Goal: Ask a question: Ask a question

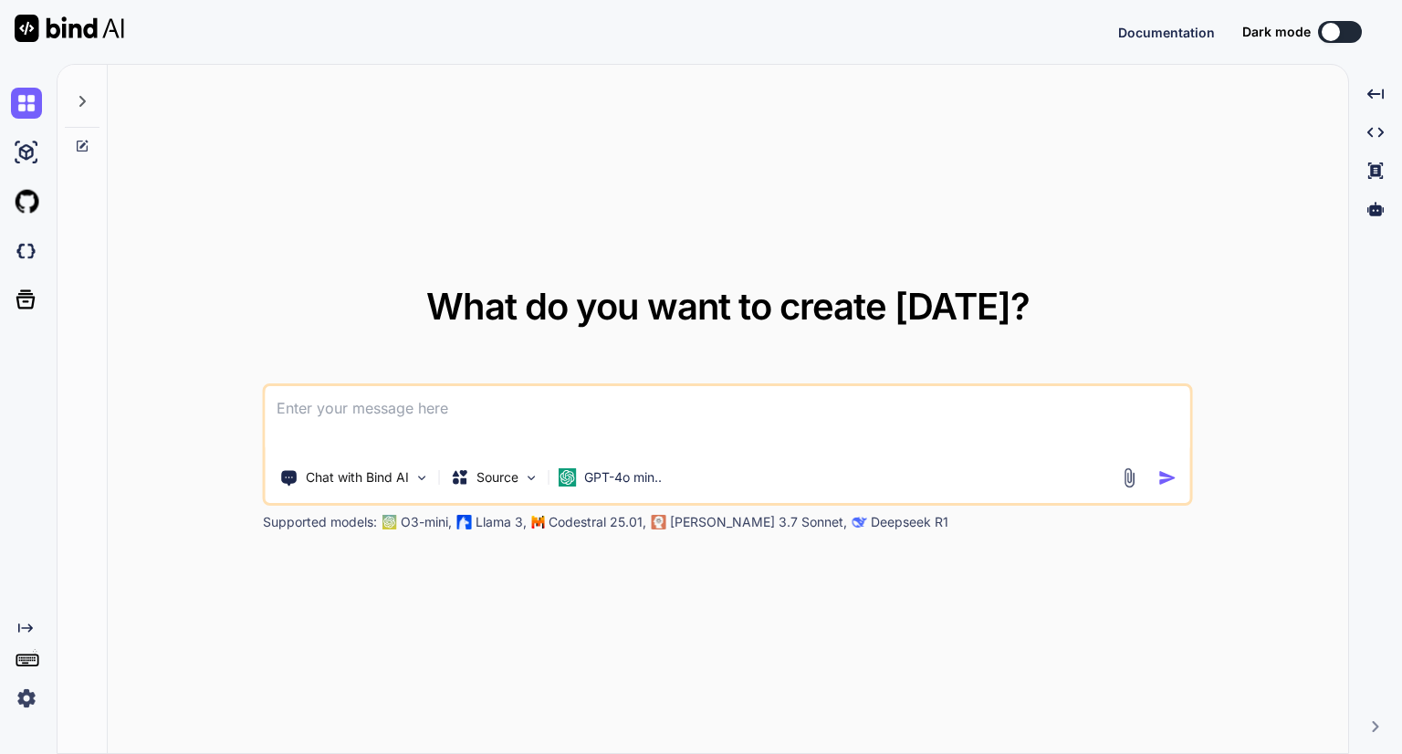
click at [79, 95] on icon at bounding box center [82, 101] width 15 height 15
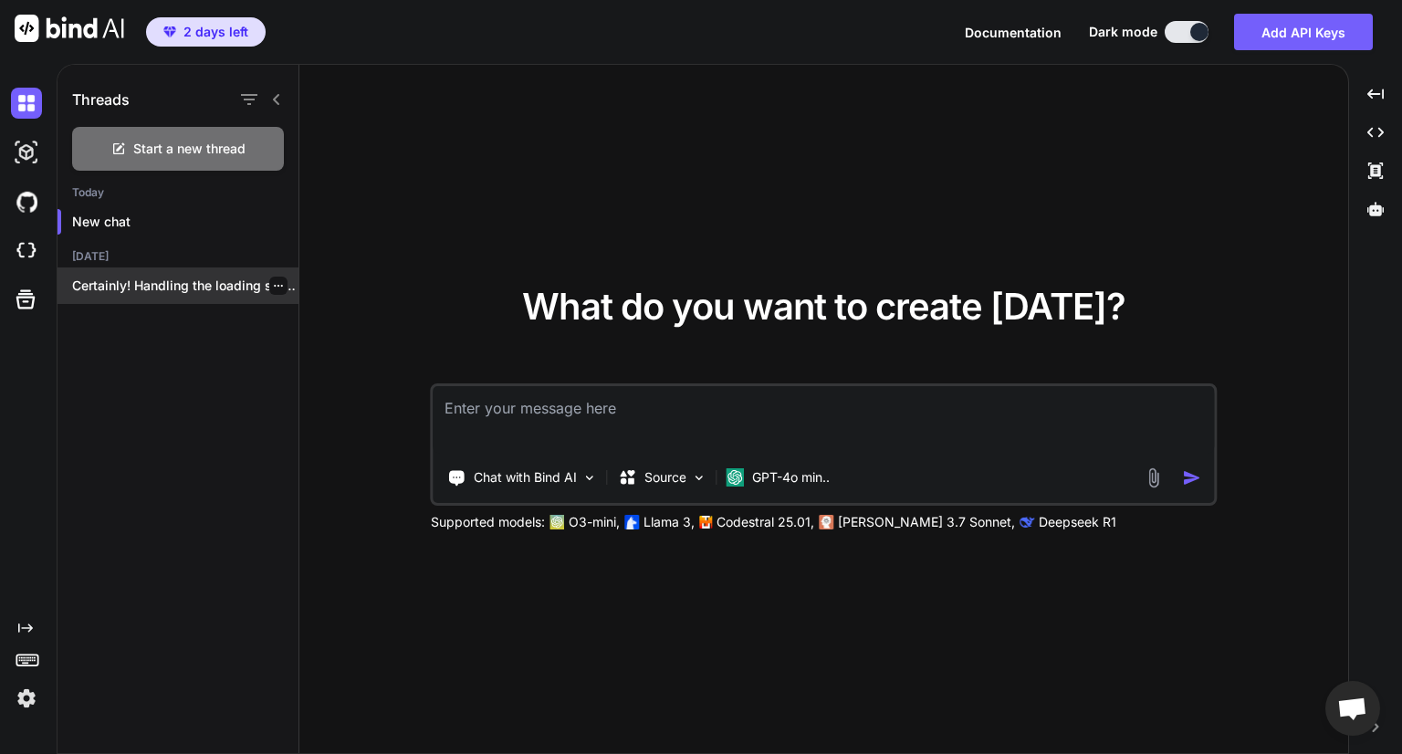
click at [146, 299] on div "Certainly! Handling the loading state effectively during..." at bounding box center [177, 285] width 241 height 37
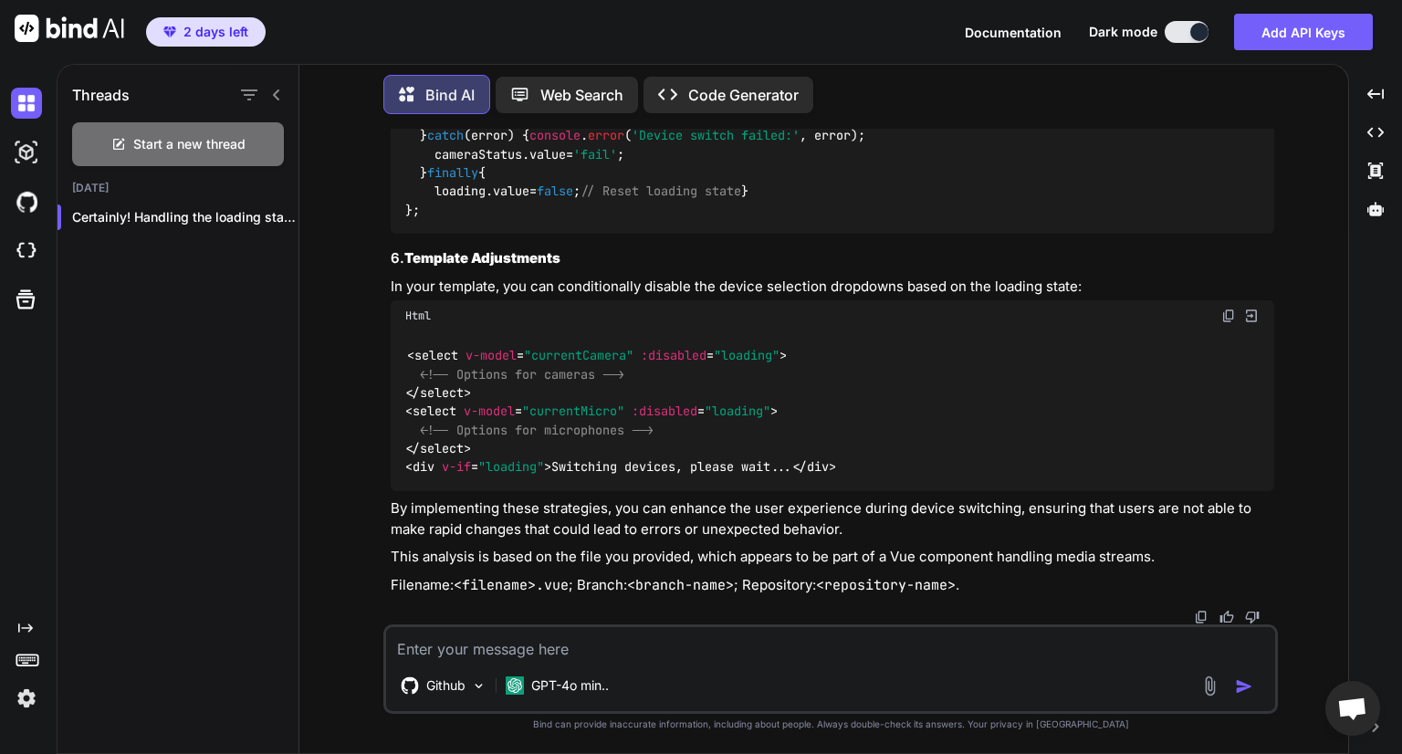
scroll to position [4086, 0]
type textarea "x"
type textarea "I"
type textarea "x"
type textarea "I bn"
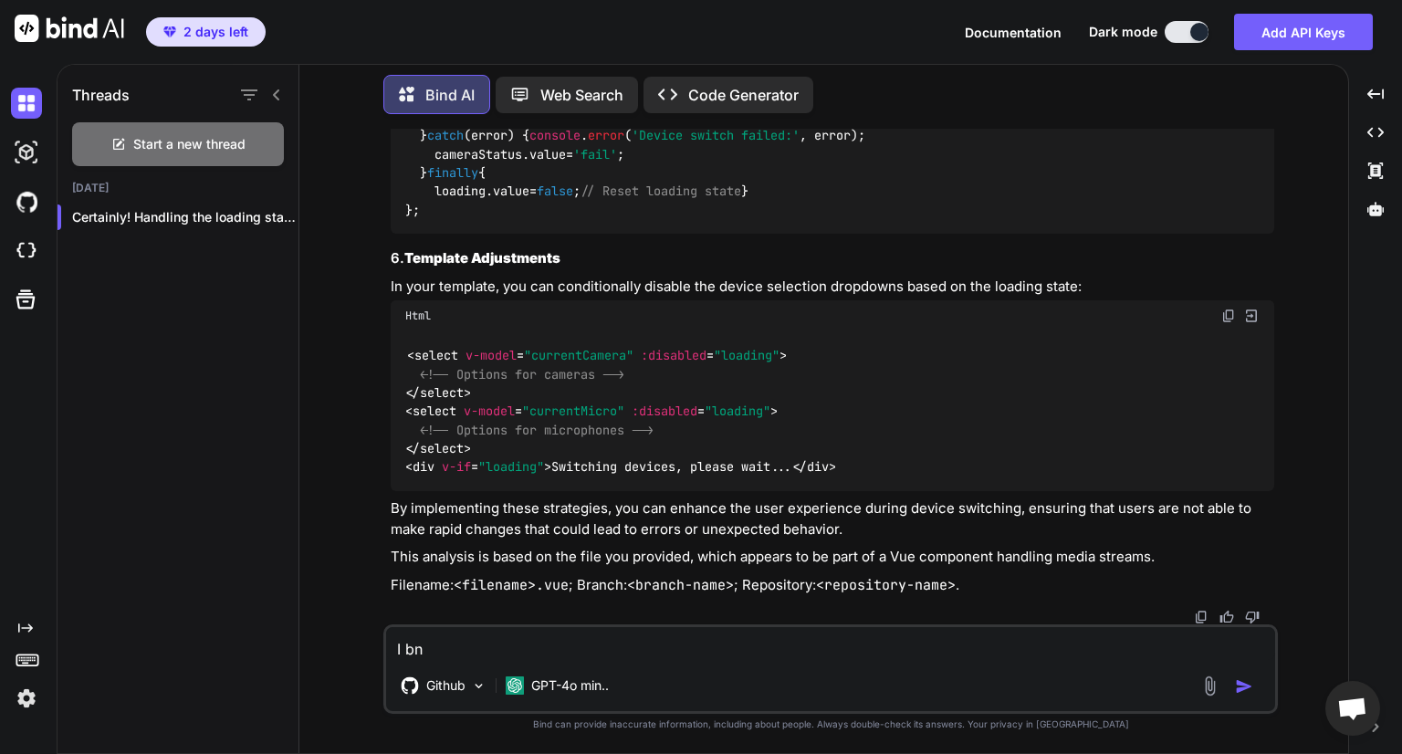
type textarea "x"
type textarea "I bno"
type textarea "x"
type textarea "I bnow"
type textarea "x"
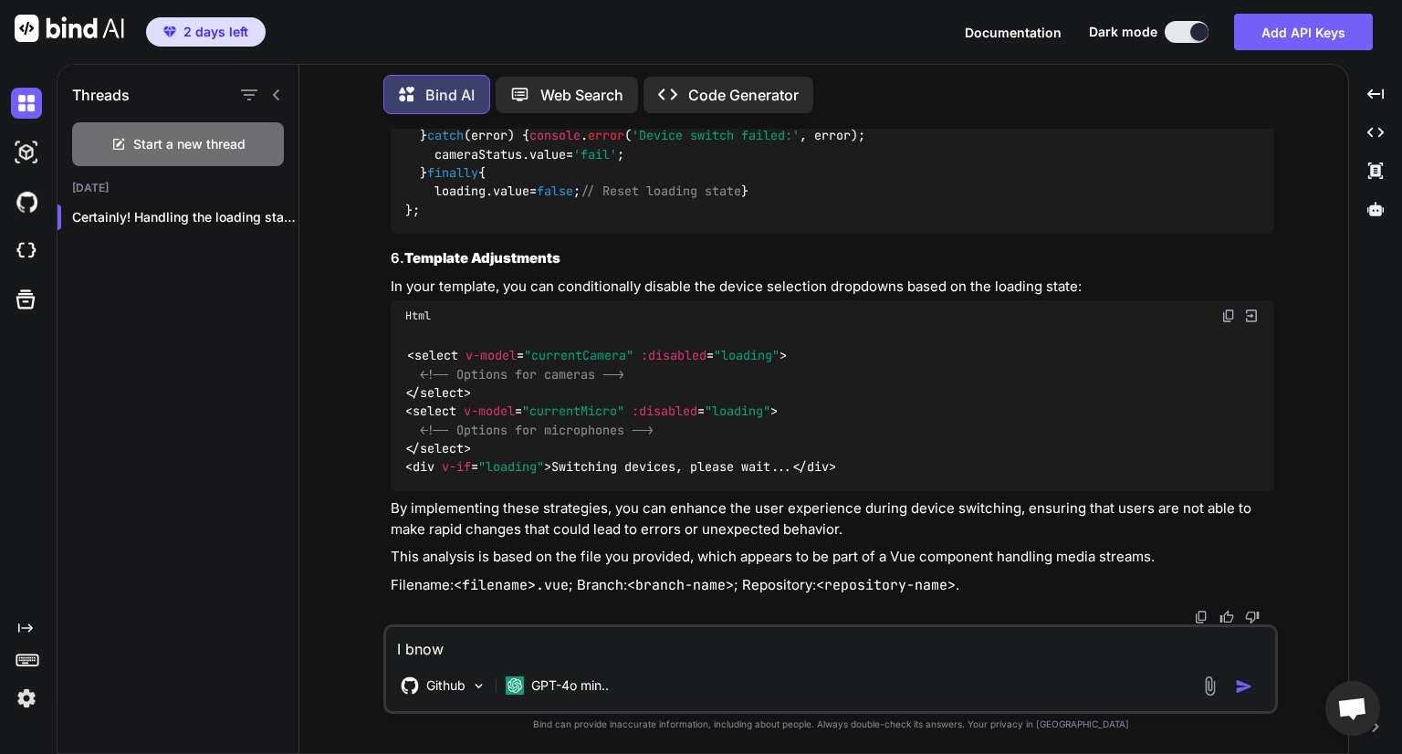
type textarea "I bnow"
type textarea "x"
type textarea "I bnow"
type textarea "x"
type textarea "I bno"
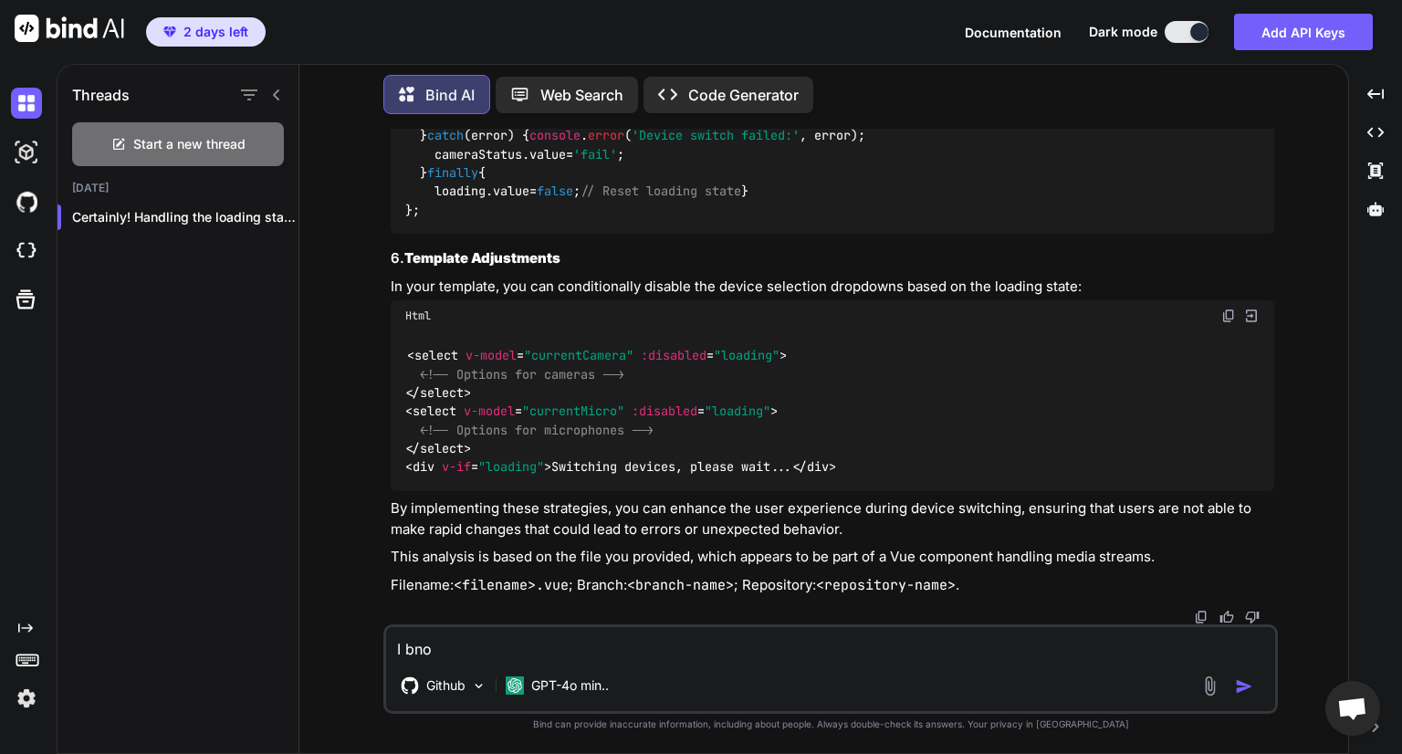
type textarea "x"
type textarea "I bn"
type textarea "x"
type textarea "I b"
type textarea "x"
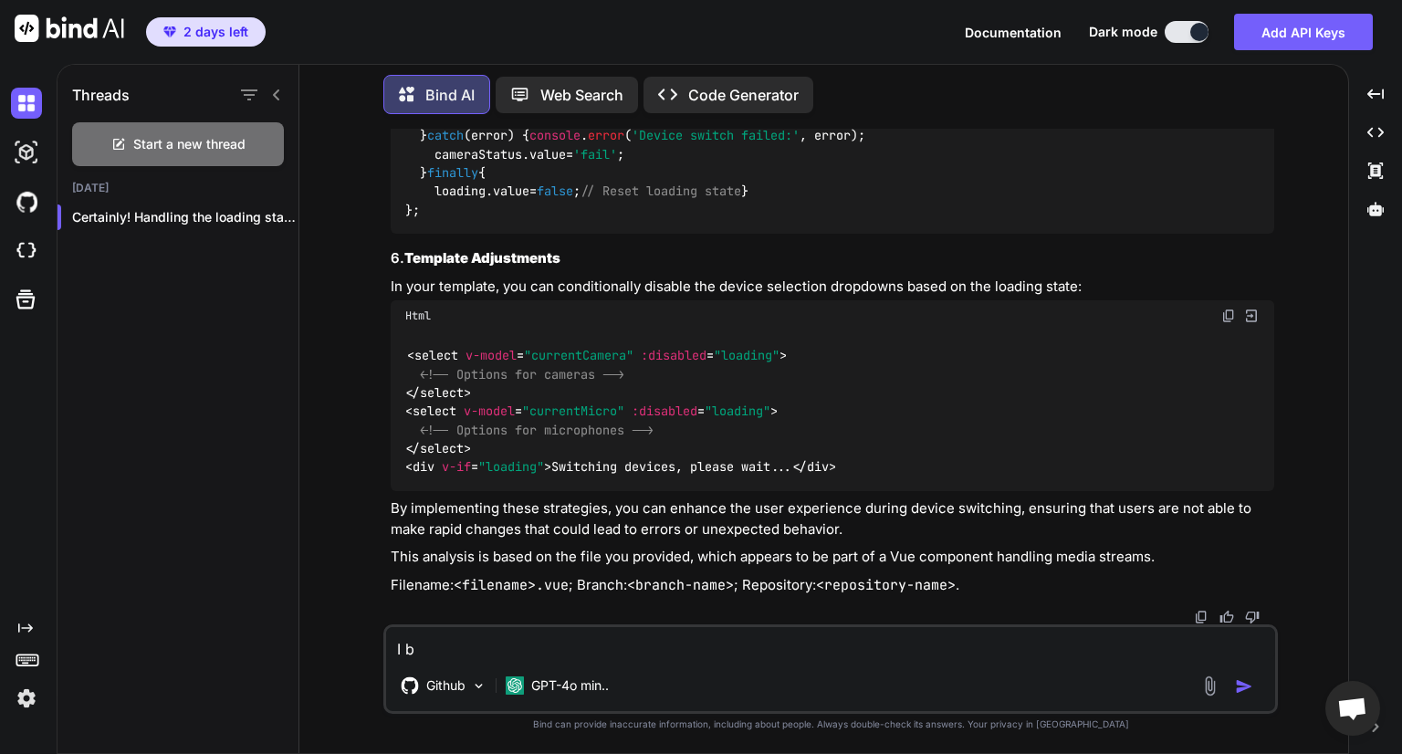
type textarea "I"
type textarea "x"
type textarea "I n"
type textarea "x"
type textarea "I no"
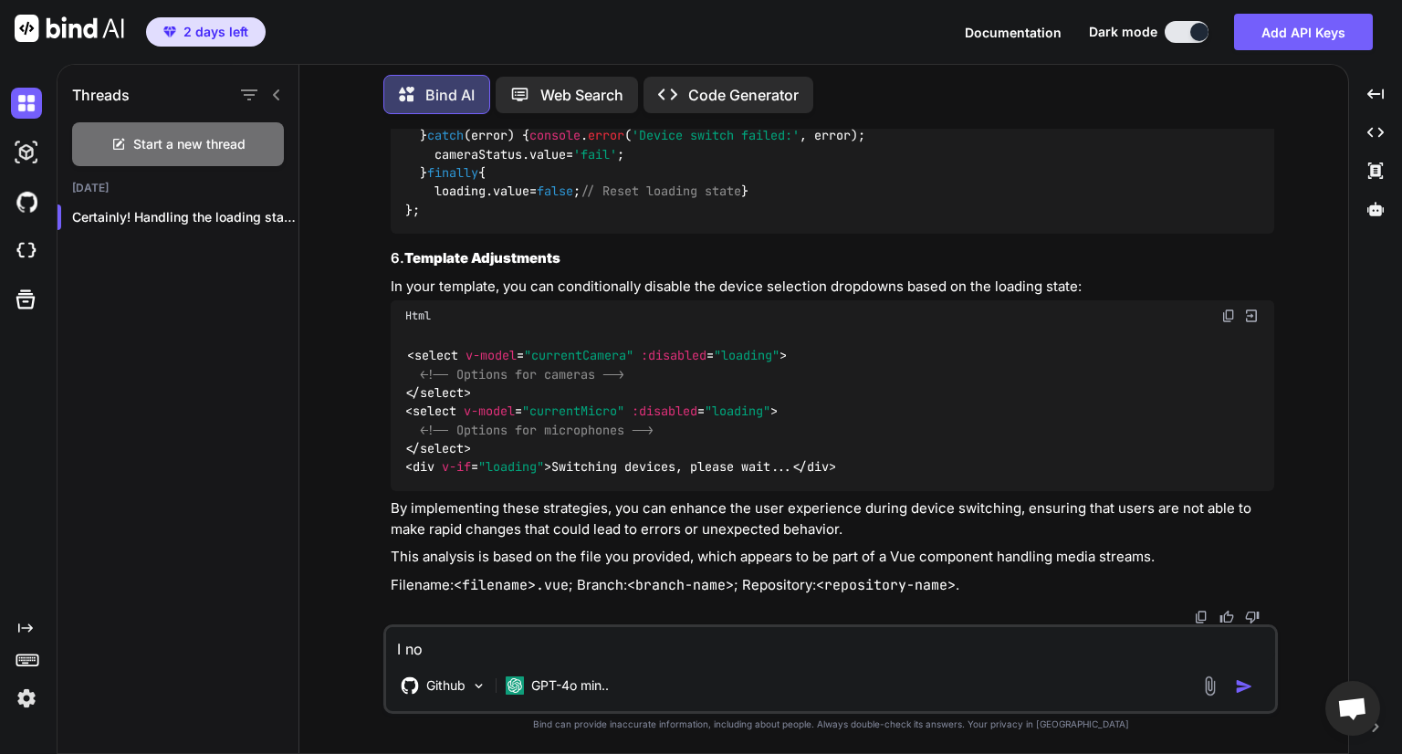
type textarea "x"
type textarea "I now"
type textarea "x"
type textarea "I now"
type textarea "x"
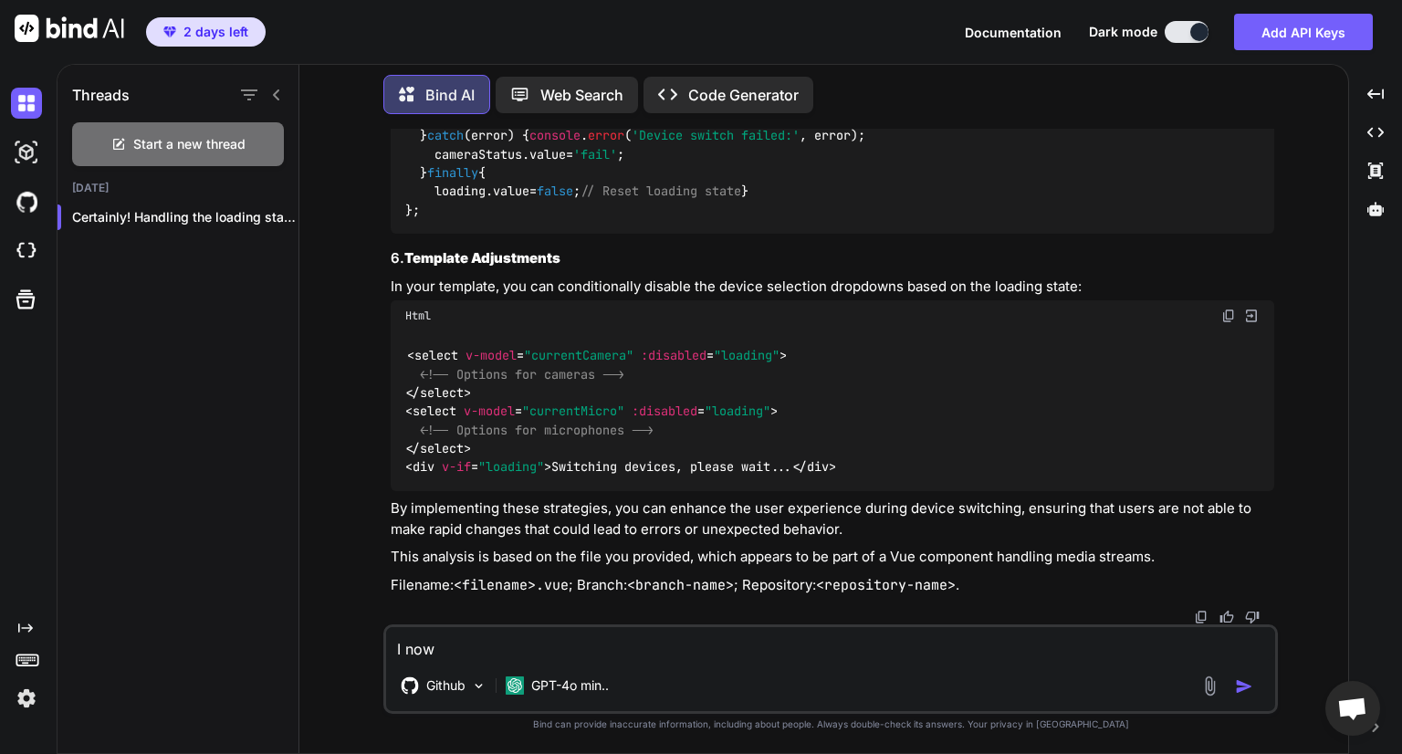
type textarea "I now h"
type textarea "x"
type textarea "I now ha"
type textarea "x"
type textarea "I now hav"
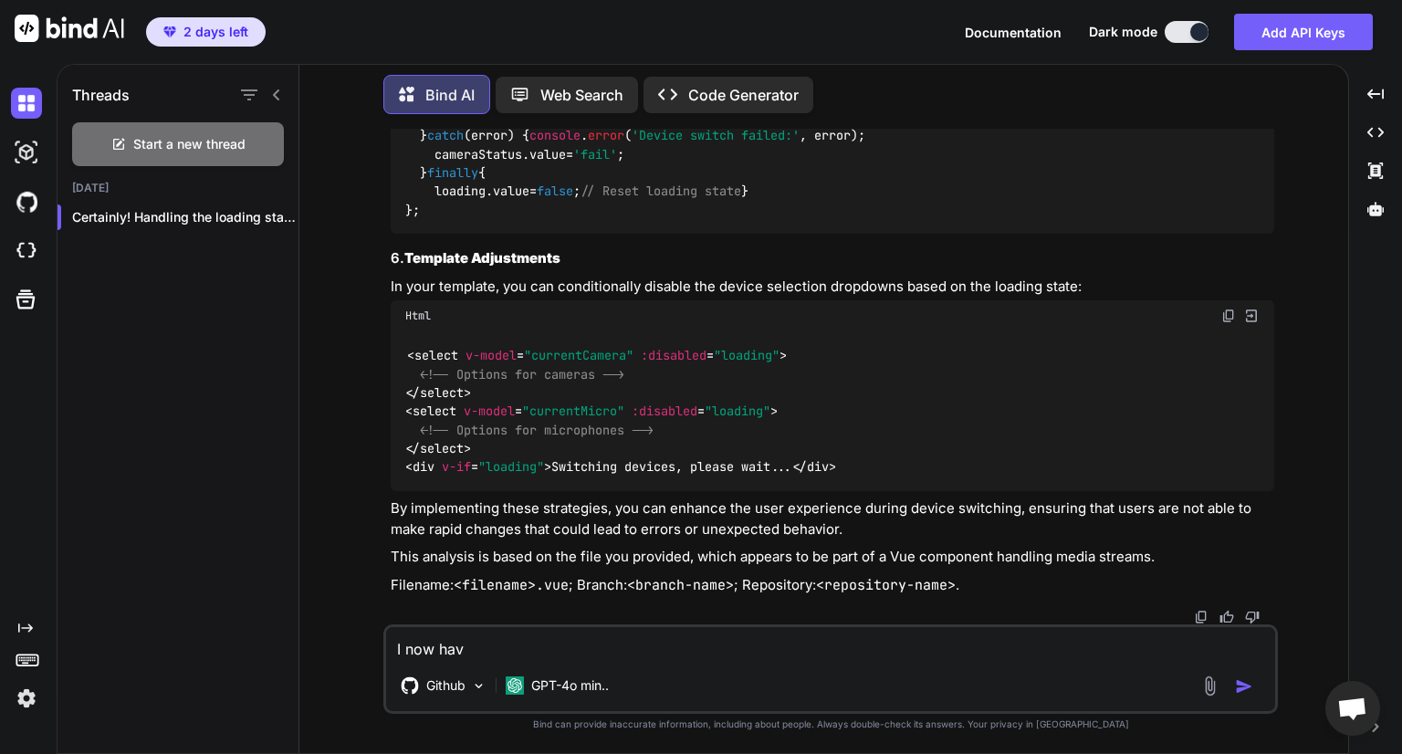
type textarea "x"
type textarea "I now have"
type textarea "x"
type textarea "I now have"
type textarea "x"
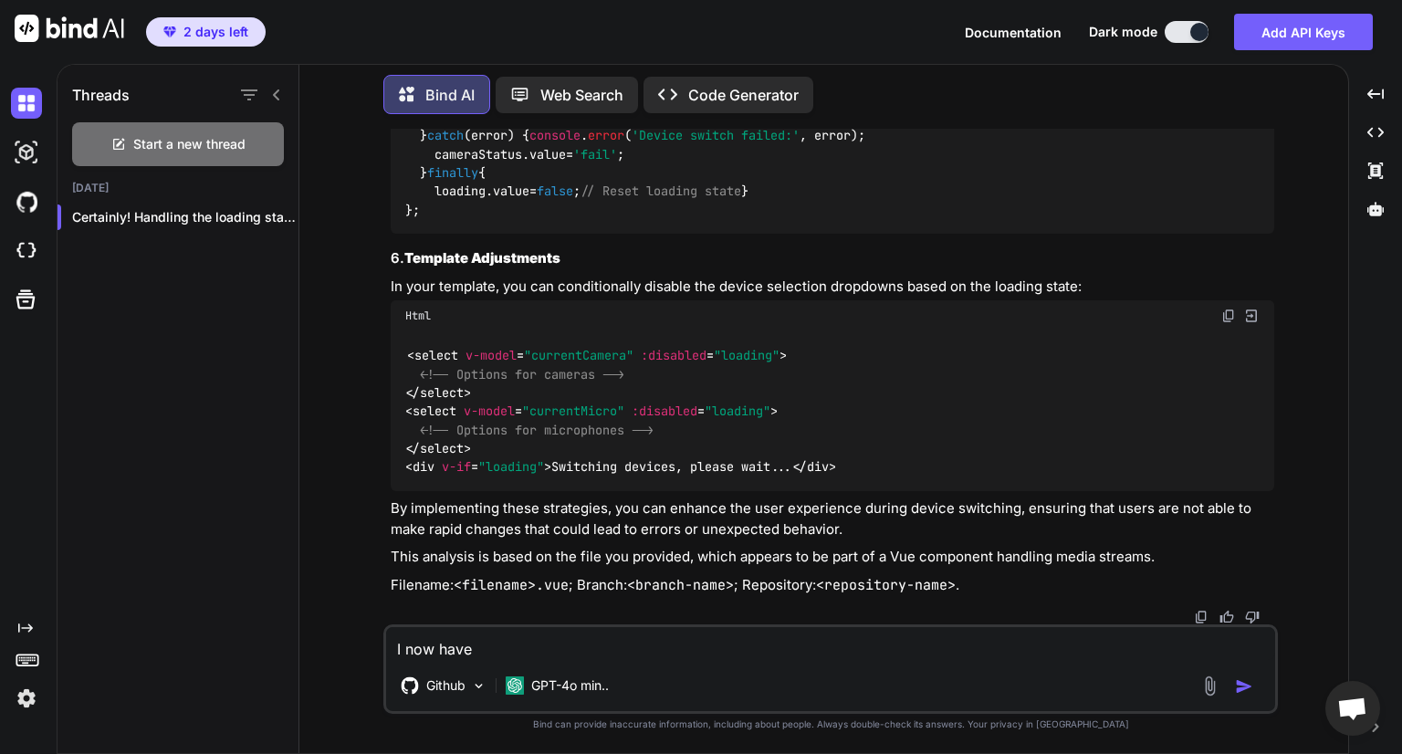
type textarea "I now have a"
type textarea "x"
type textarea "I now have a"
type textarea "x"
type textarea "I now have a n"
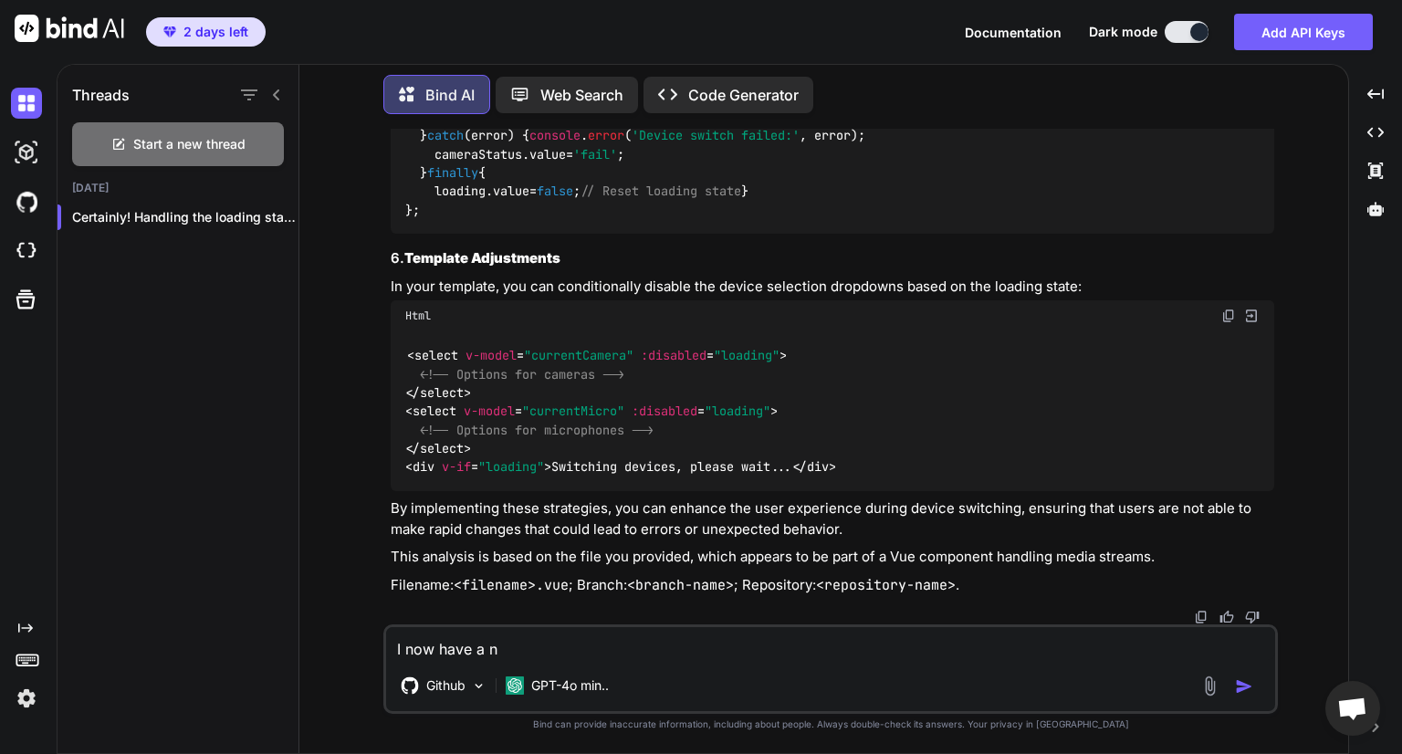
type textarea "x"
type textarea "I now have a ne"
type textarea "x"
type textarea "I now have a ne"
type textarea "x"
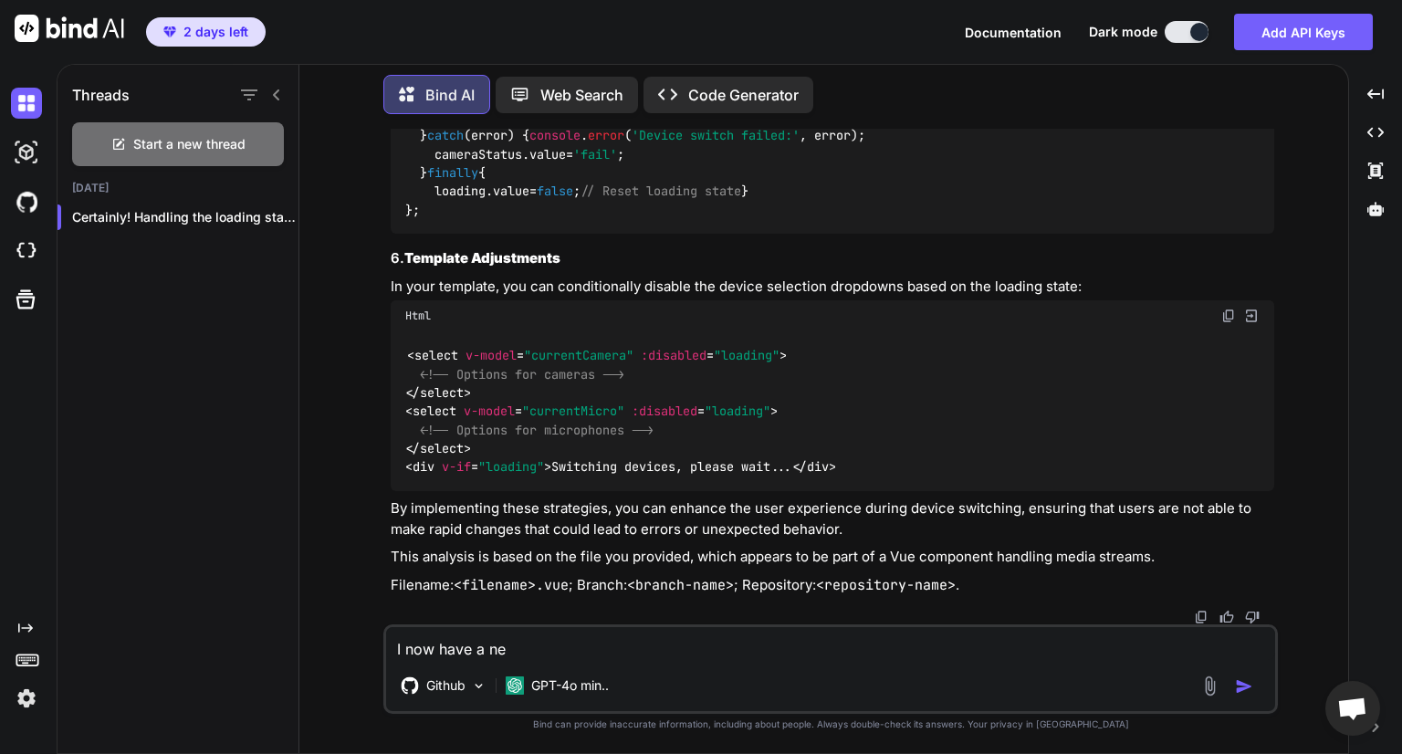
type textarea "I now have a ne"
type textarea "x"
type textarea "I now have a new"
type textarea "x"
type textarea "I now have a new"
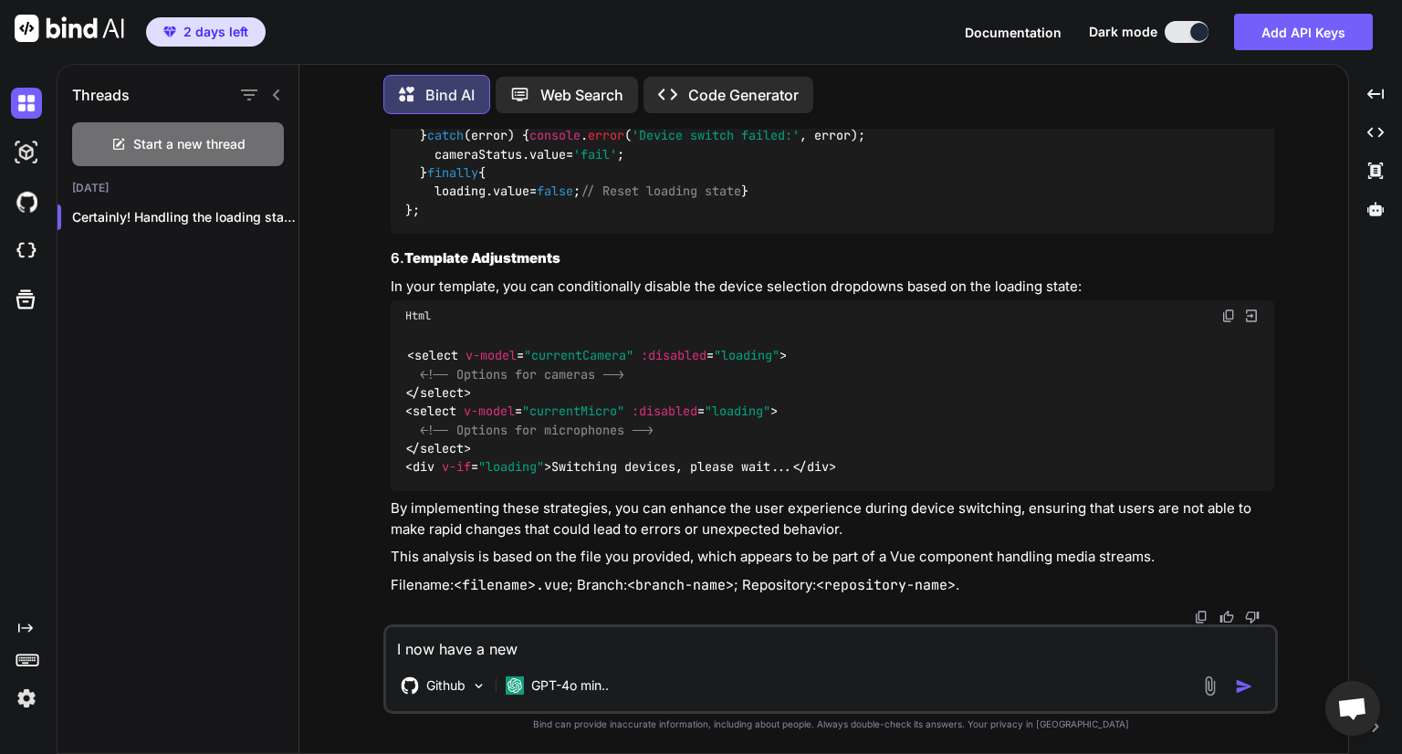
type textarea "x"
type textarea "I now have a new p"
type textarea "x"
type textarea "I now have a new pr"
type textarea "x"
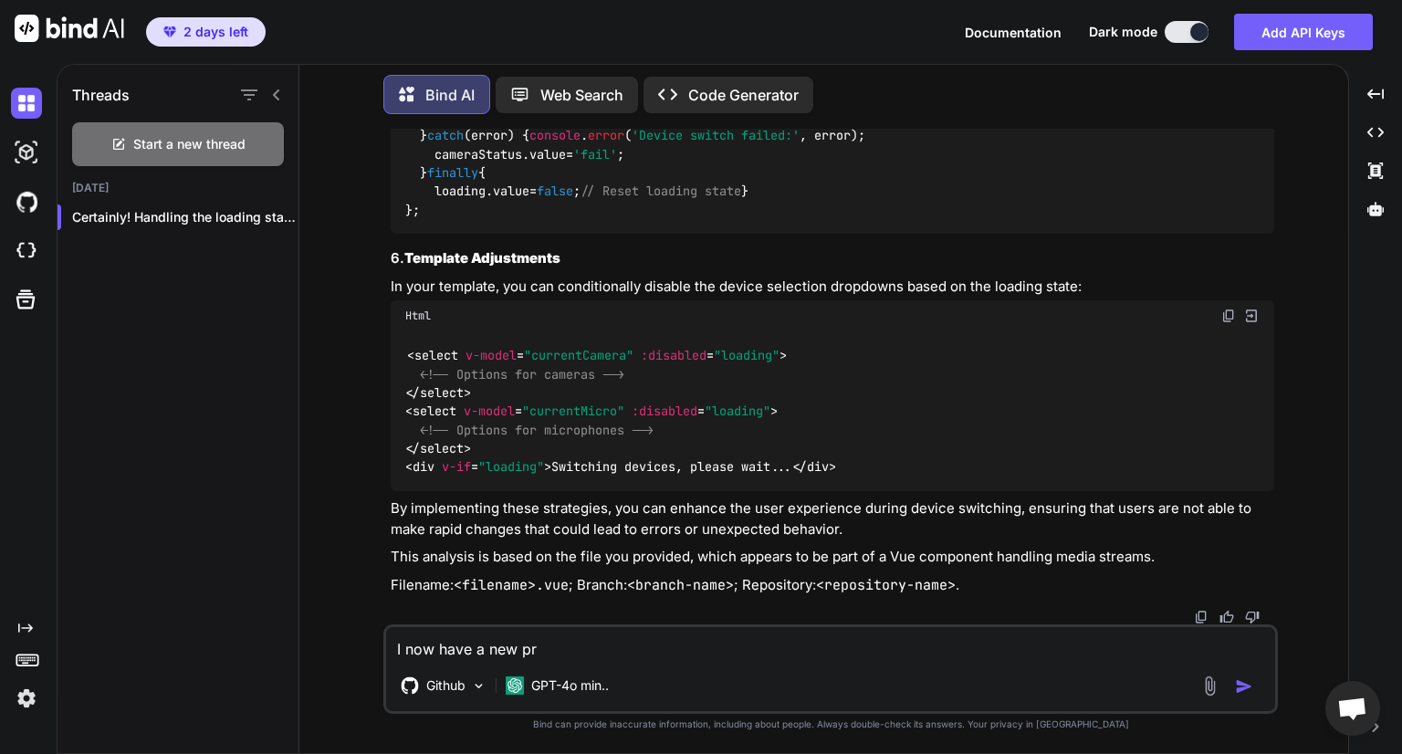
type textarea "I now have a new pro"
type textarea "x"
type textarea "I now have a new prob"
type textarea "x"
type textarea "I now have a new probl"
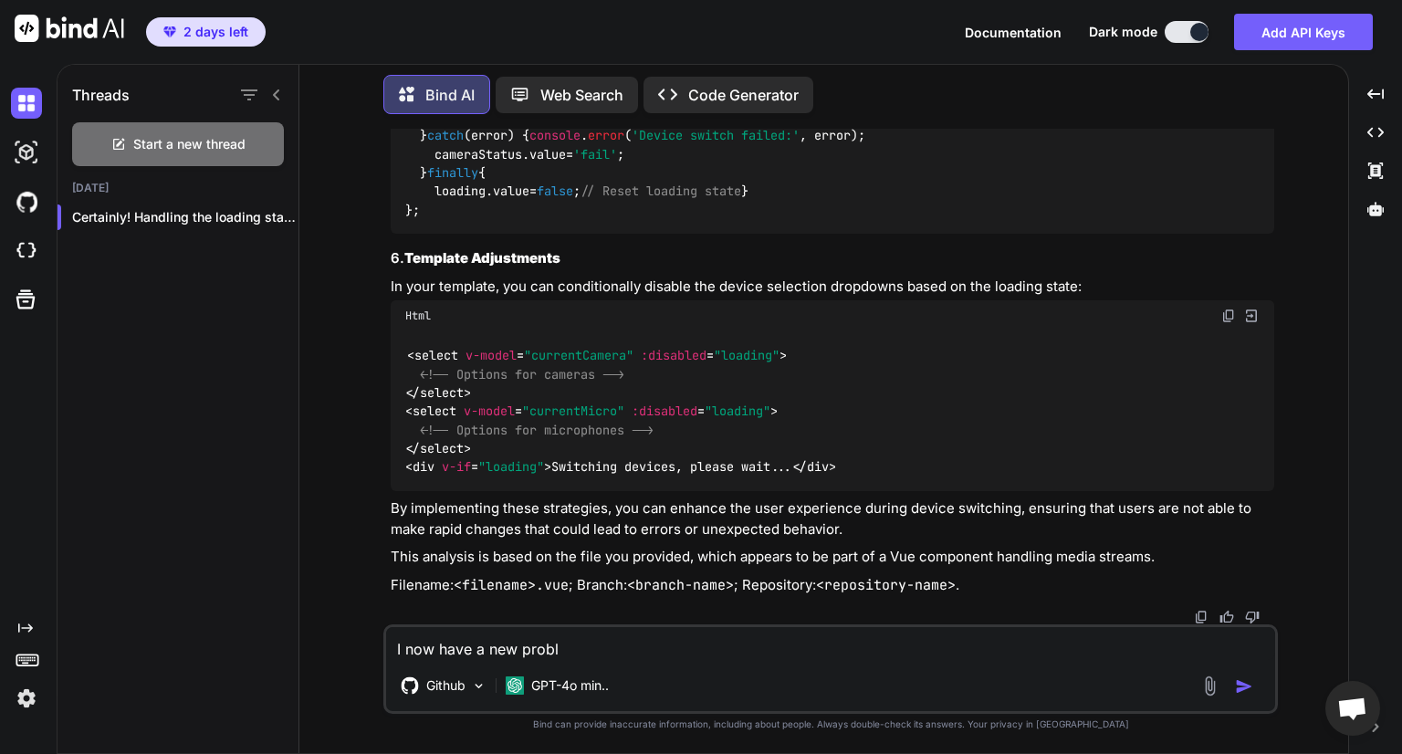
type textarea "x"
type textarea "I now have a new proble"
type textarea "x"
type textarea "I now have a new problem"
type textarea "x"
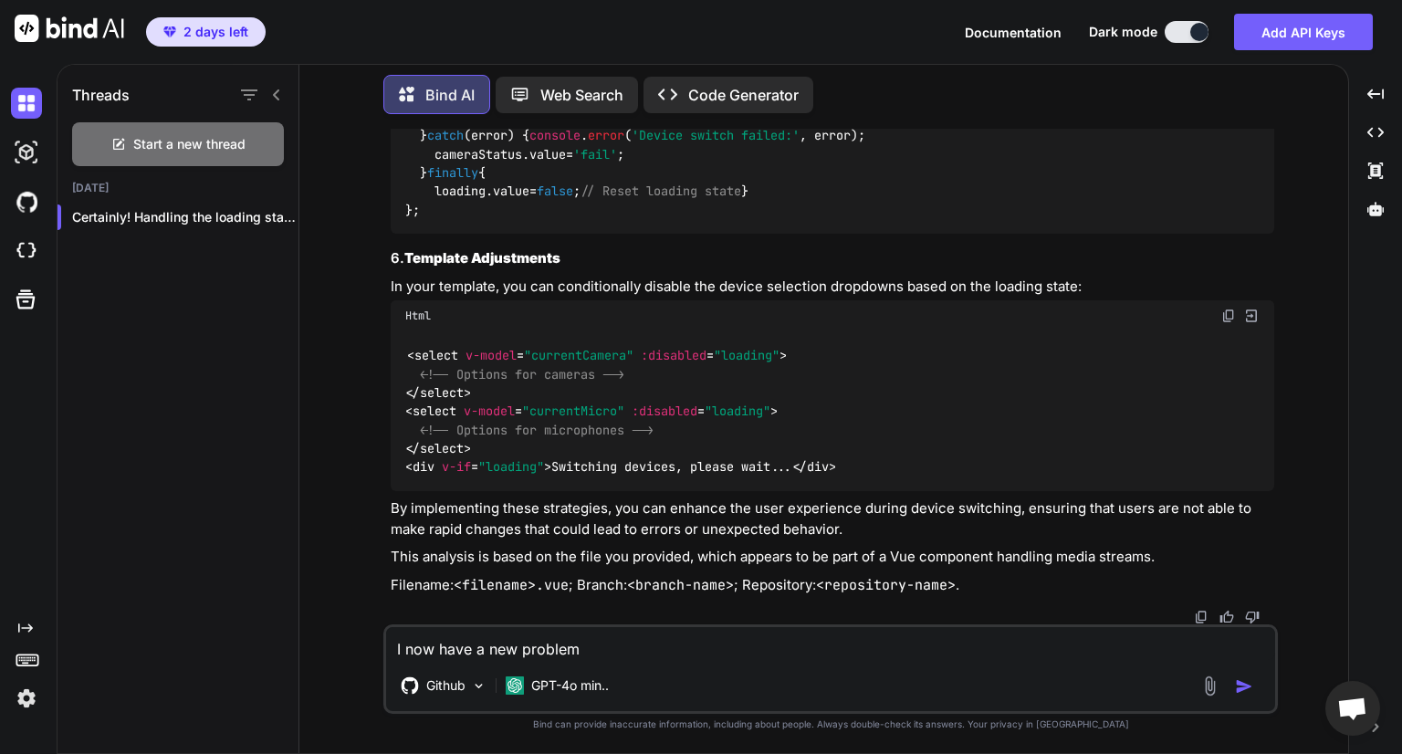
type textarea "I now have a new problem"
type textarea "x"
type textarea "I now have a new problem"
type textarea "x"
type textarea "I now have a new problem:"
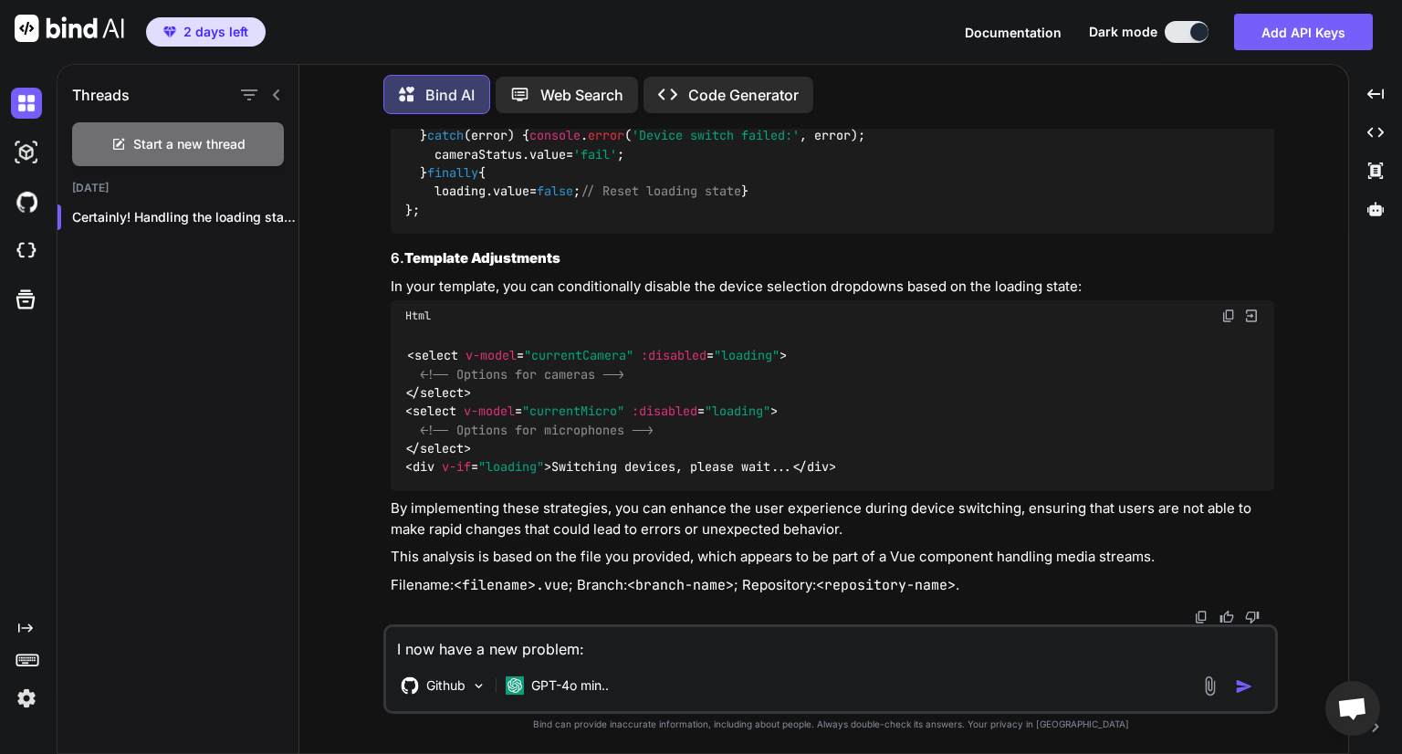
type textarea "x"
type textarea "I now have a new problem:"
type textarea "x"
type textarea "I now have a new problem: W"
type textarea "x"
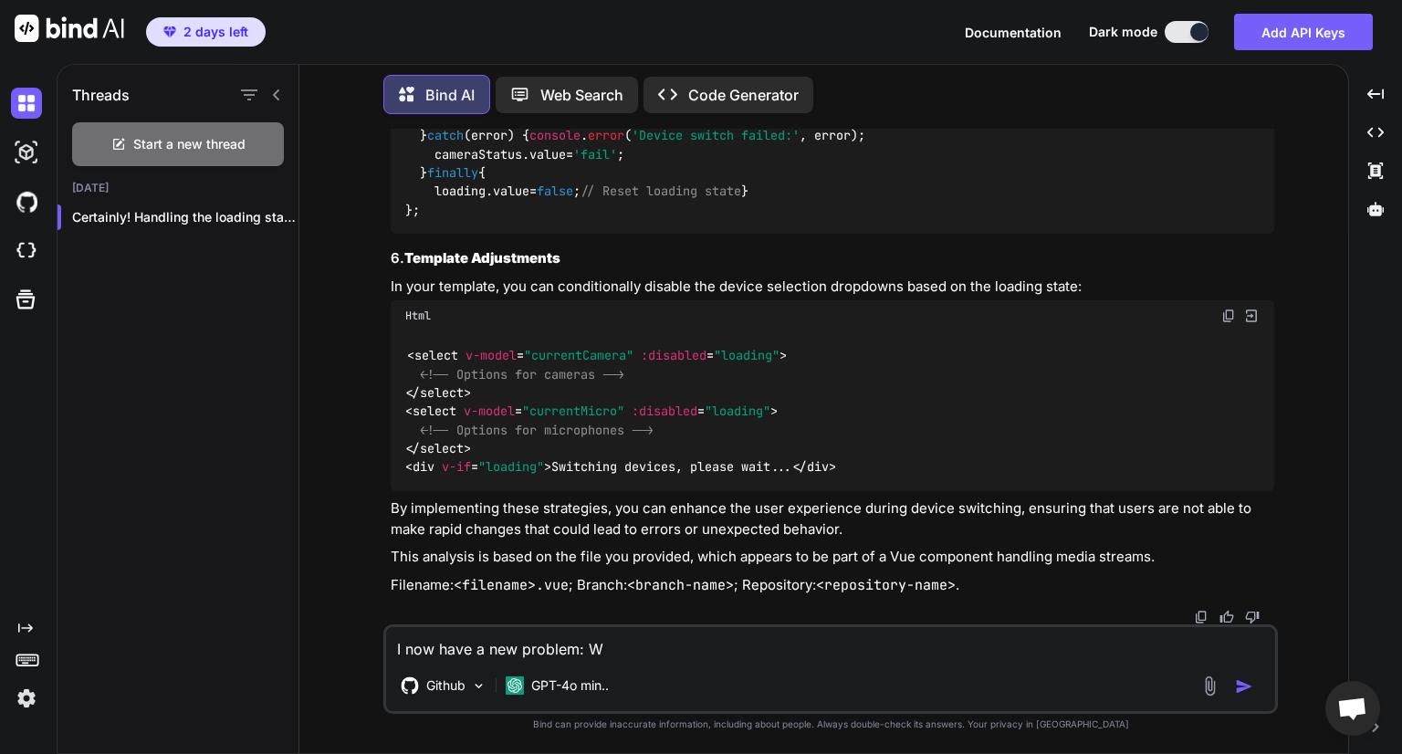
type textarea "I now have a new problem: Wh"
type textarea "x"
type textarea "I now have a new problem: Whe"
type textarea "x"
type textarea "I now have a new problem: When"
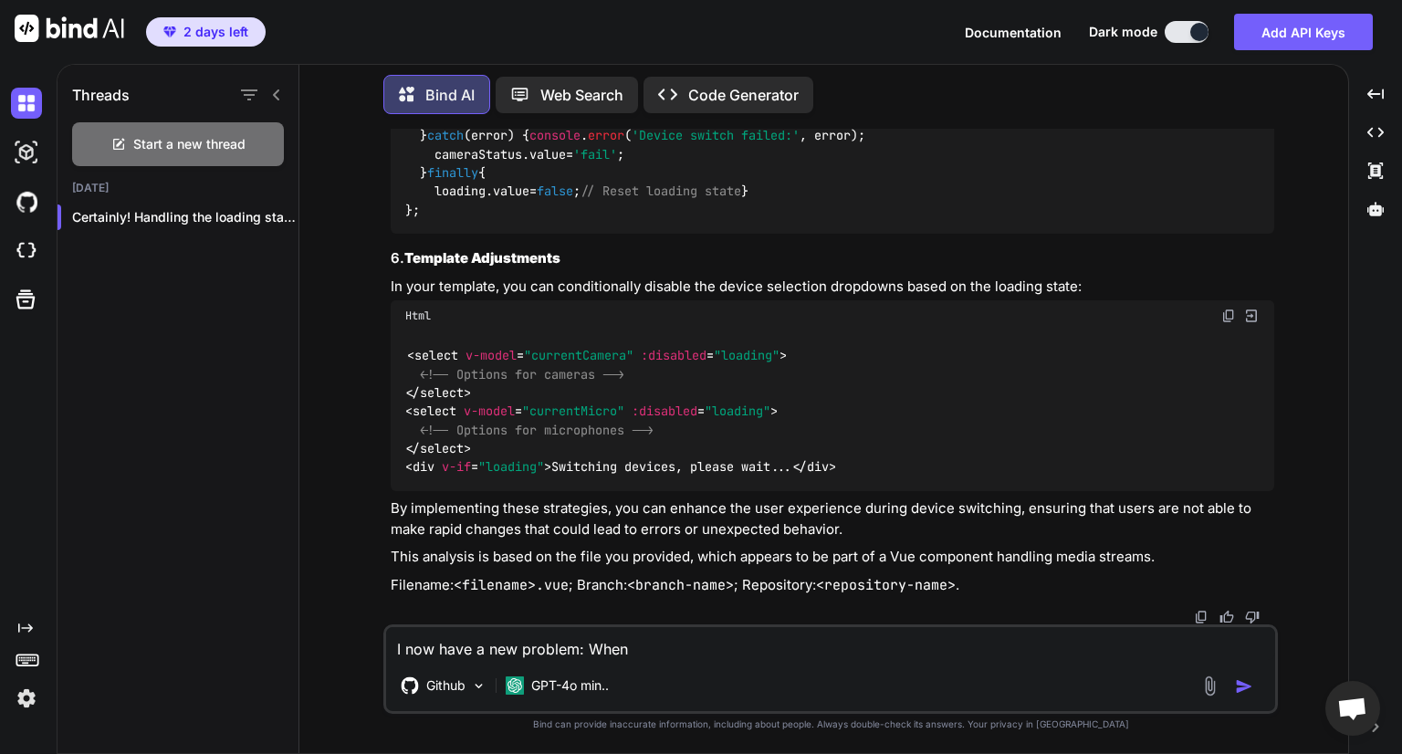
type textarea "x"
type textarea "I now have a new problem: When"
type textarea "x"
type textarea "I now have a new problem: When I"
type textarea "x"
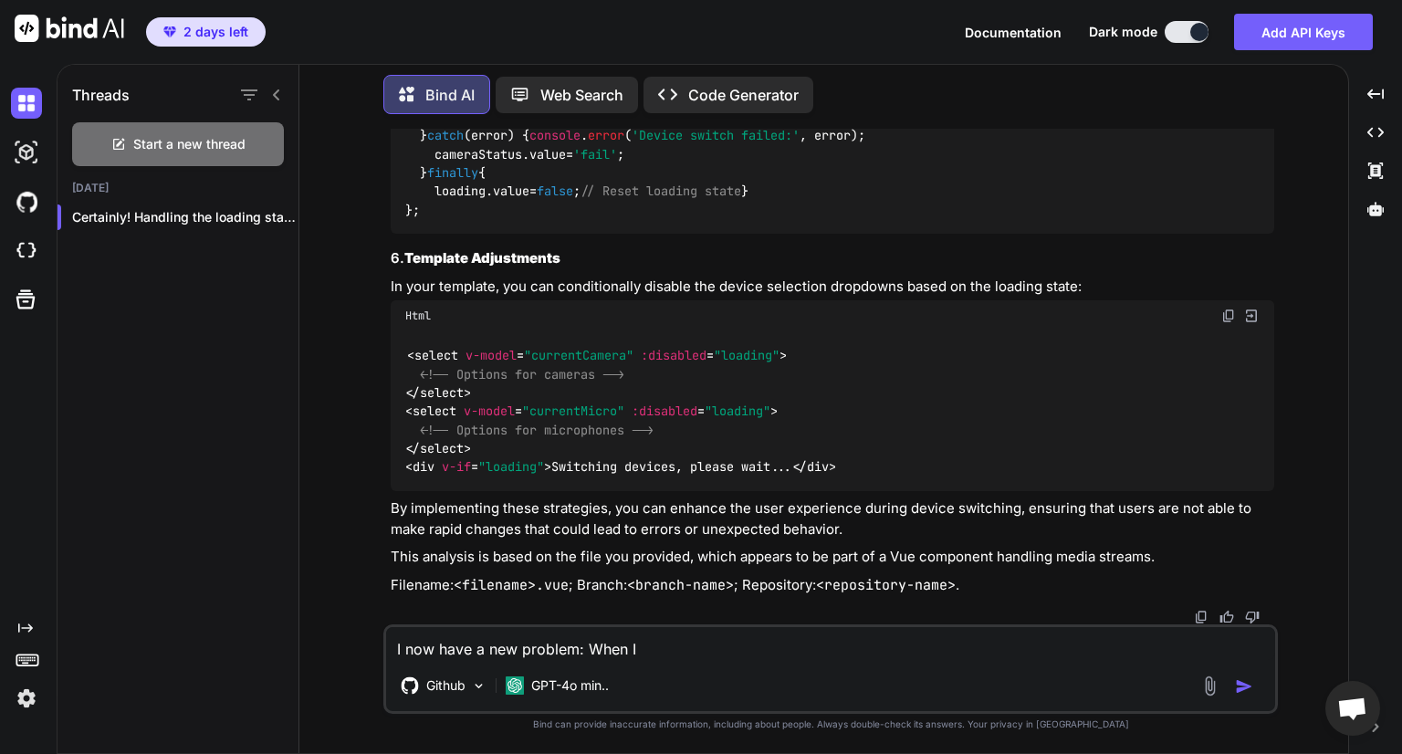
type textarea "I now have a new problem: When I"
type textarea "x"
type textarea "I now have a new problem: When I r"
type textarea "x"
type textarea "I now have a new problem: When I re"
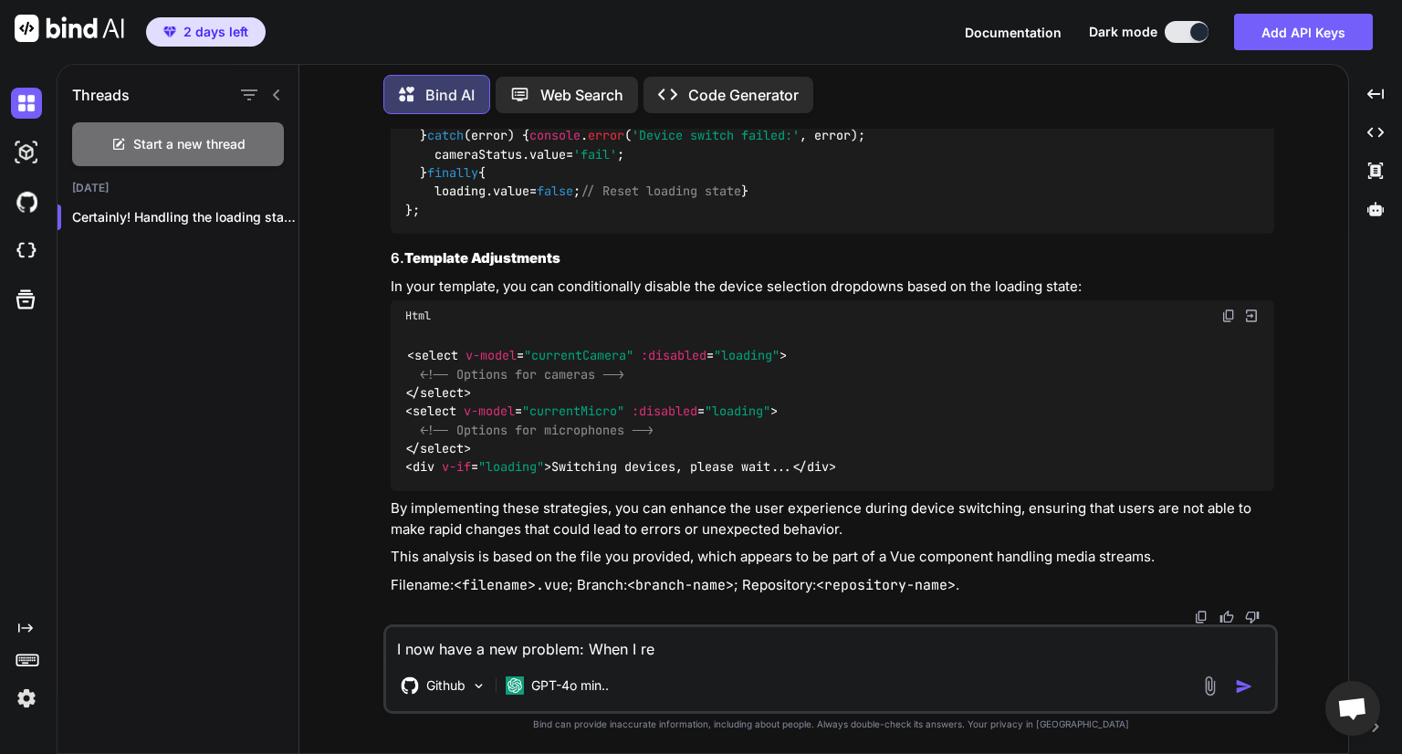
type textarea "x"
type textarea "I now have a new problem: When I ref"
type textarea "x"
type textarea "I now have a new problem: When I refr"
type textarea "x"
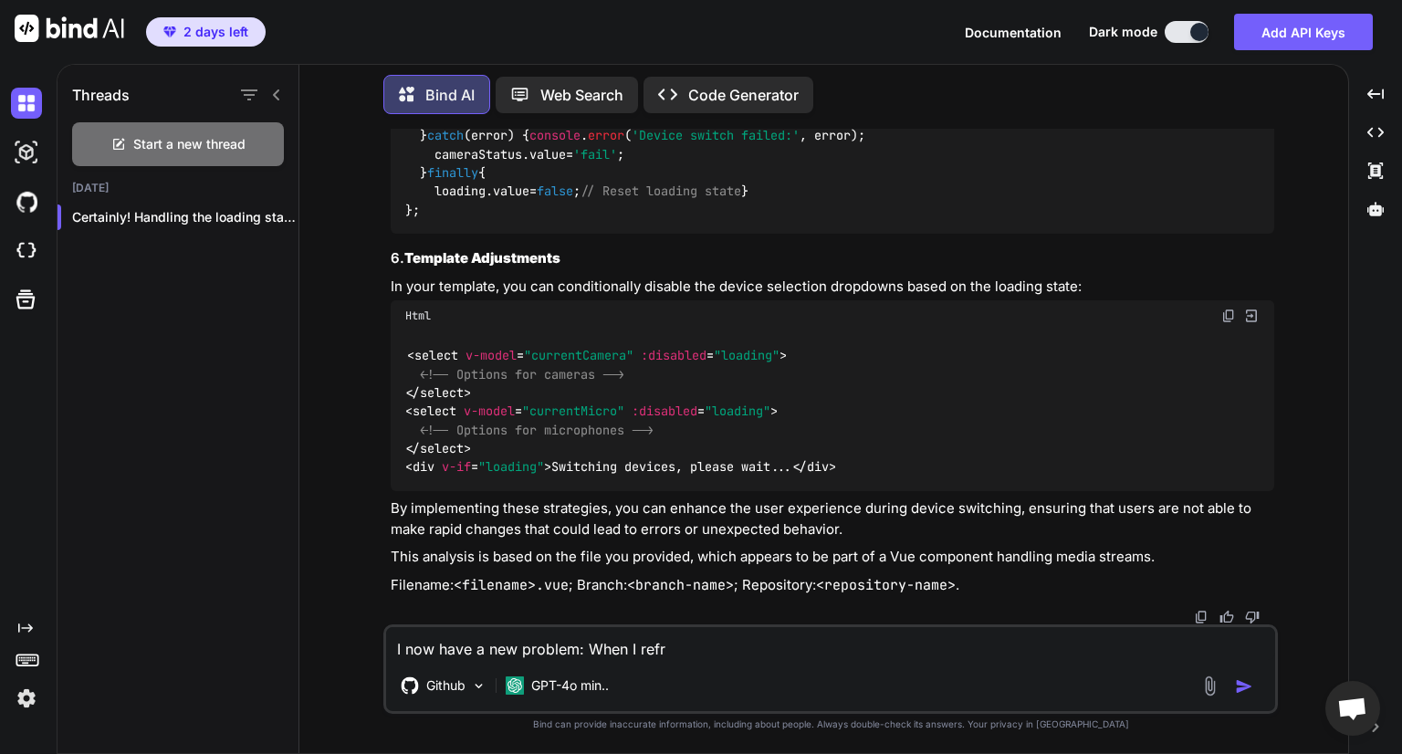
type textarea "I now have a new problem: When I refre"
type textarea "x"
type textarea "I now have a new problem: When I refres"
type textarea "x"
type textarea "I now have a new problem: When I refresh"
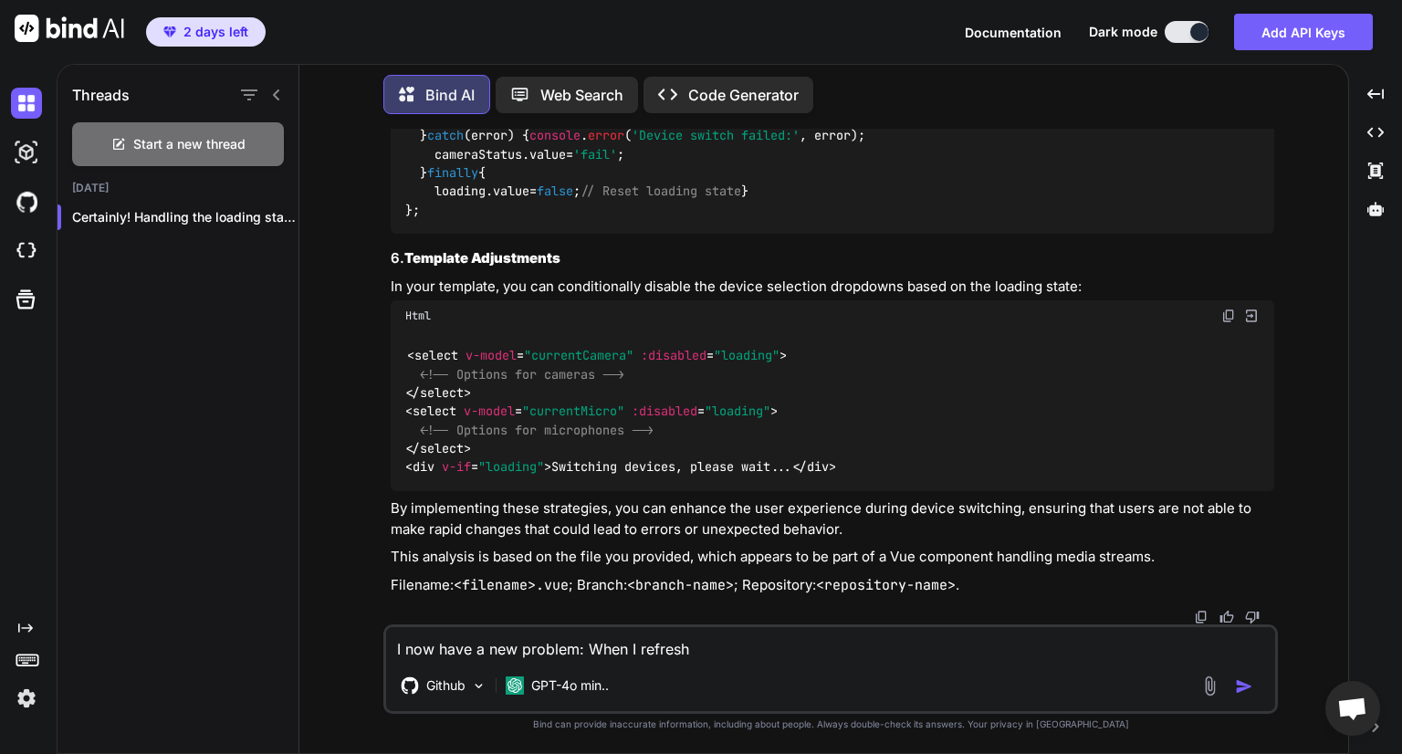
type textarea "x"
type textarea "I now have a new problem: When I refresh"
type textarea "x"
type textarea "I now have a new problem: When I refresh m"
type textarea "x"
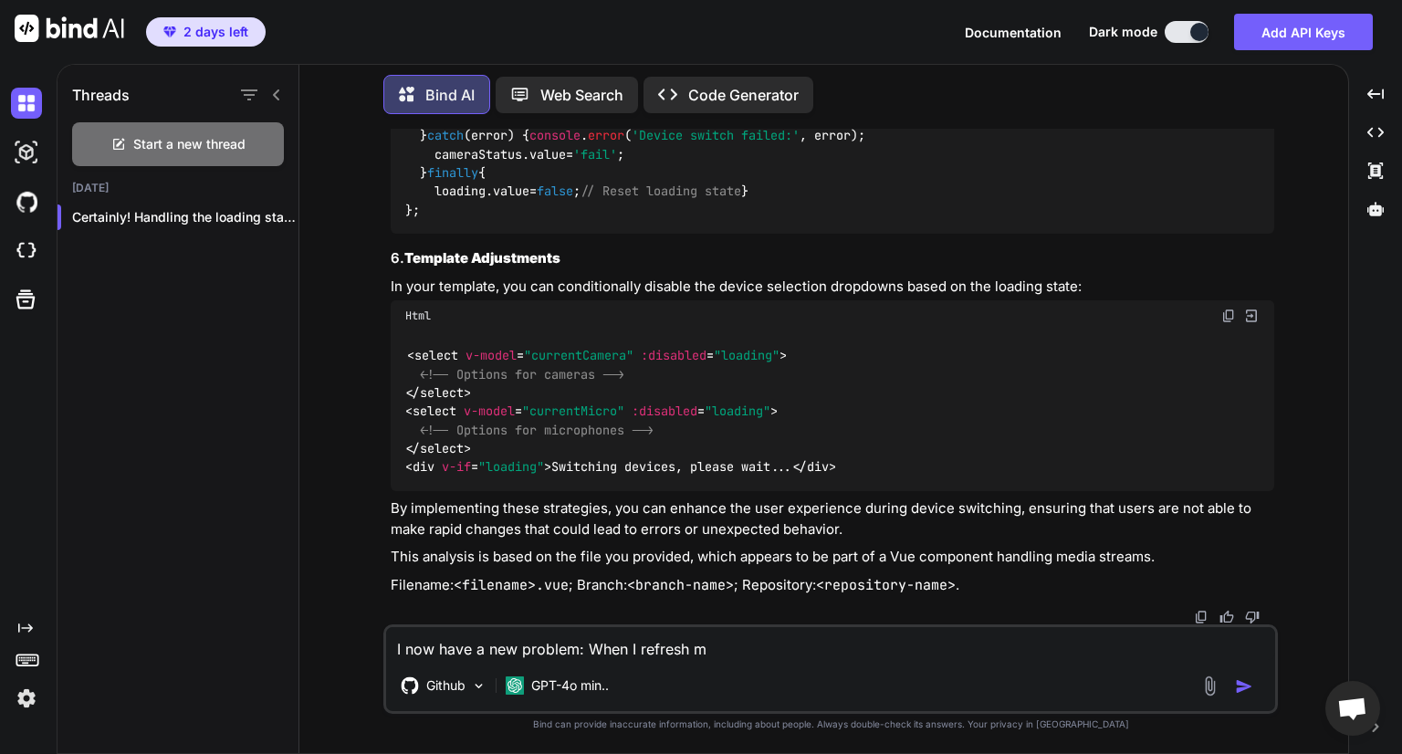
type textarea "I now have a new problem: When I refresh my"
type textarea "x"
type textarea "I now have a new problem: When I refresh my"
type textarea "x"
type textarea "I now have a new problem: When I refresh my c"
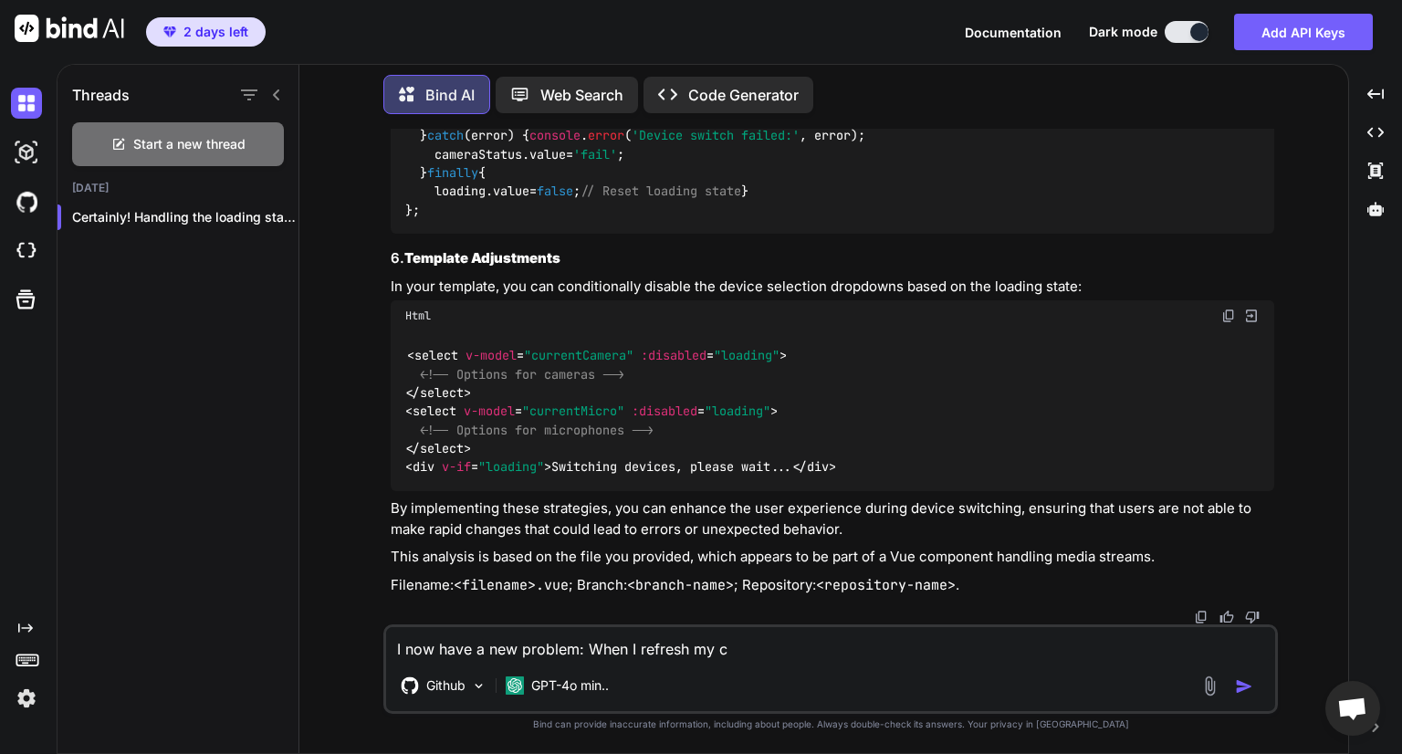
type textarea "x"
type textarea "I now have a new problem: When I refresh my ca"
type textarea "x"
type textarea "I now have a new problem: When I refresh my cam"
type textarea "x"
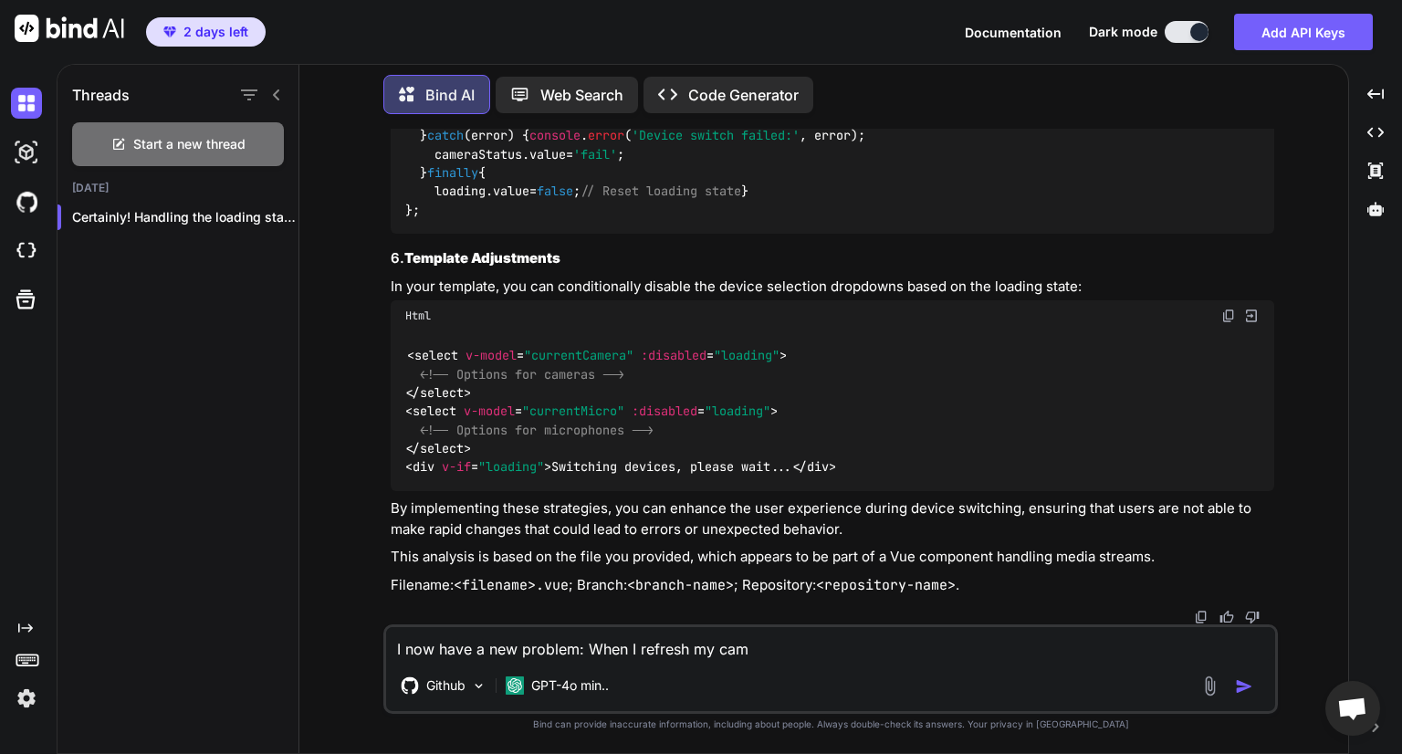
type textarea "I now have a new problem: When I refresh my came"
type textarea "x"
type textarea "I now have a new problem: When I refresh my camer"
type textarea "x"
type textarea "I now have a new problem: When I refresh my camera"
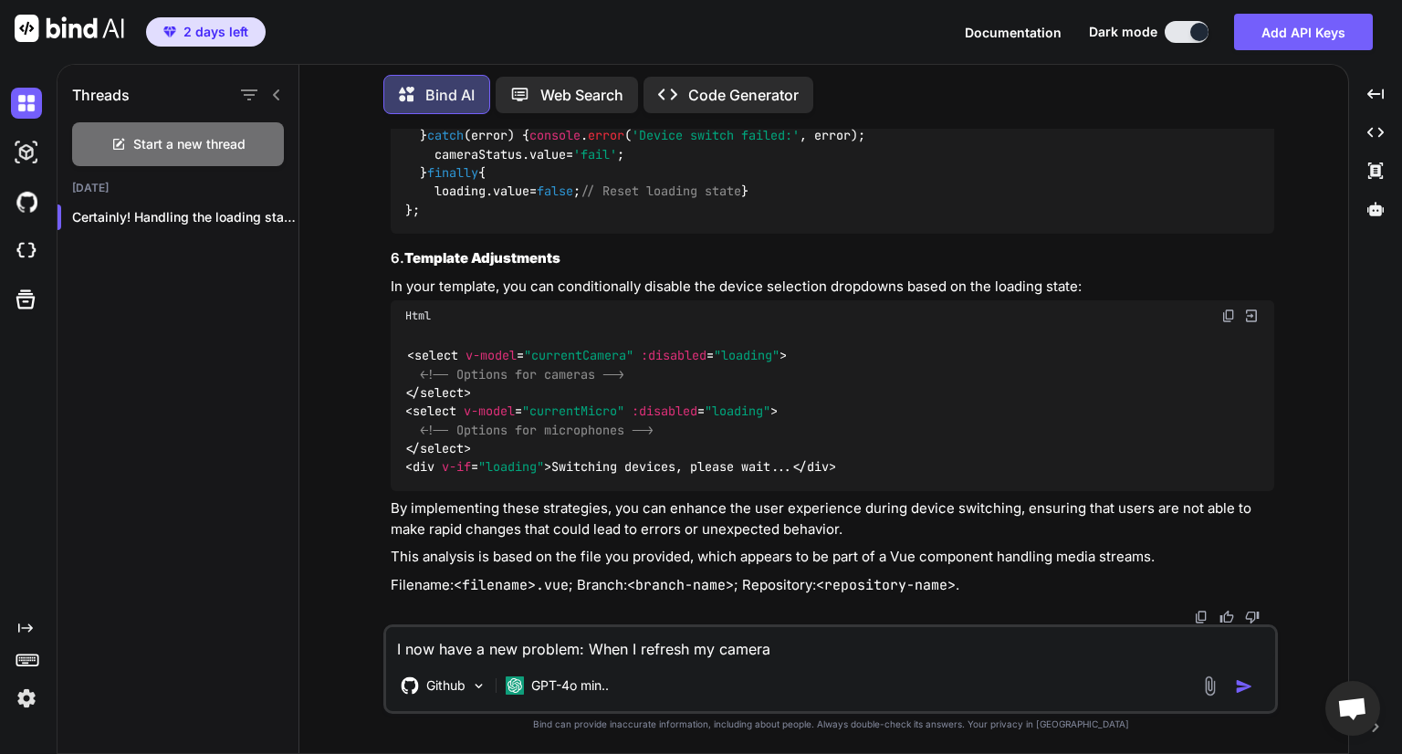
type textarea "x"
type textarea "I now have a new problem: When I refresh my camera"
type textarea "x"
type textarea "I now have a new problem: When I refresh my camera i"
type textarea "x"
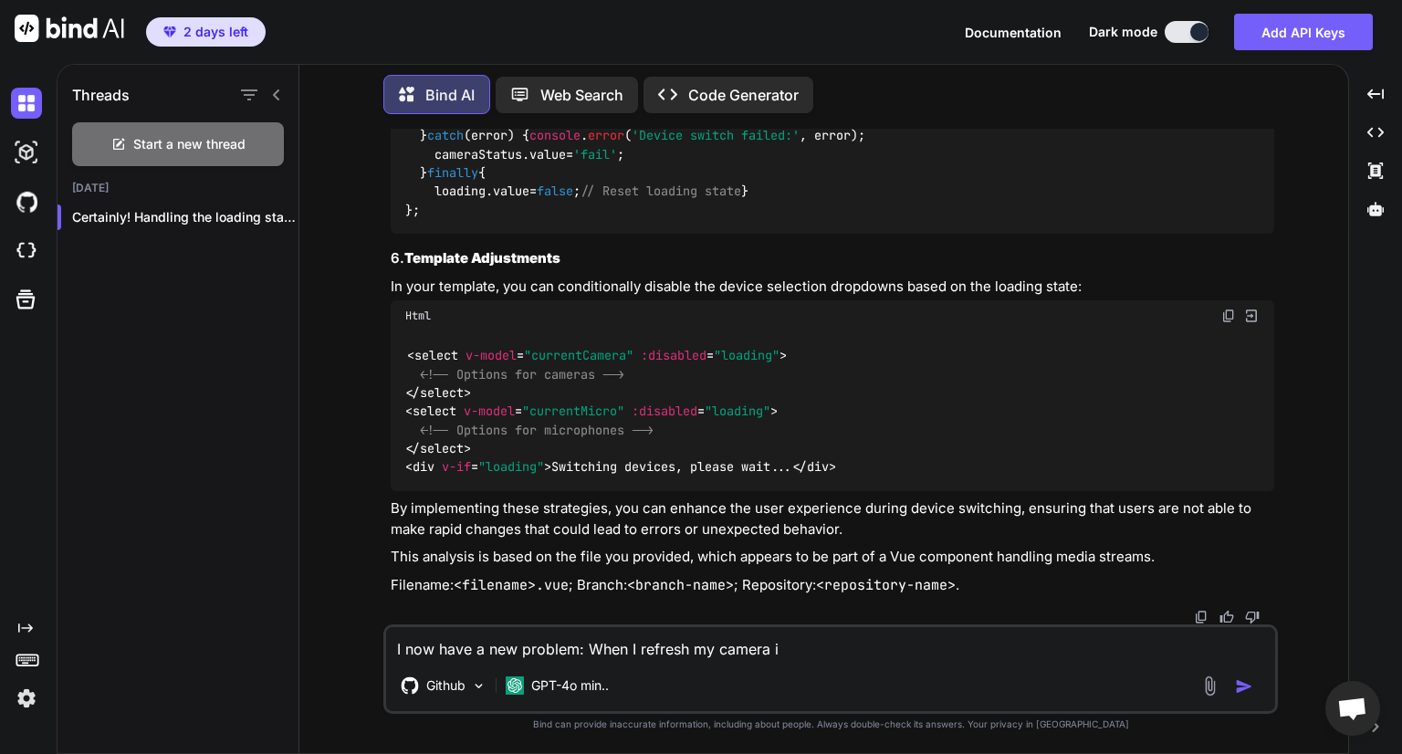
type textarea "I now have a new problem: When I refresh my camera is"
type textarea "x"
type textarea "I now have a new problem: When I refresh my camera is"
type textarea "x"
type textarea "I now have a new problem: When I refresh my camera is n"
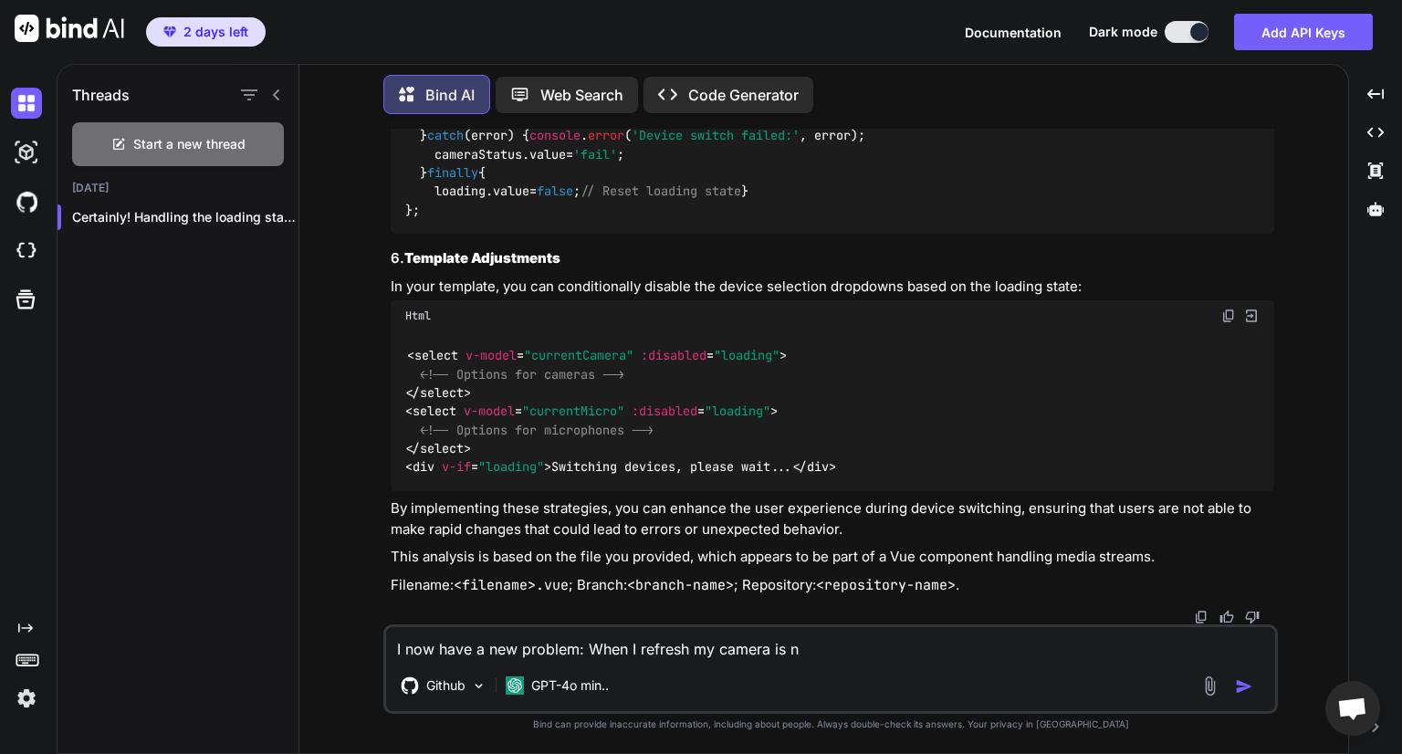
type textarea "x"
type textarea "I now have a new problem: When I refresh my camera is no"
type textarea "x"
type textarea "I now have a new problem: When I refresh my camera is not"
type textarea "x"
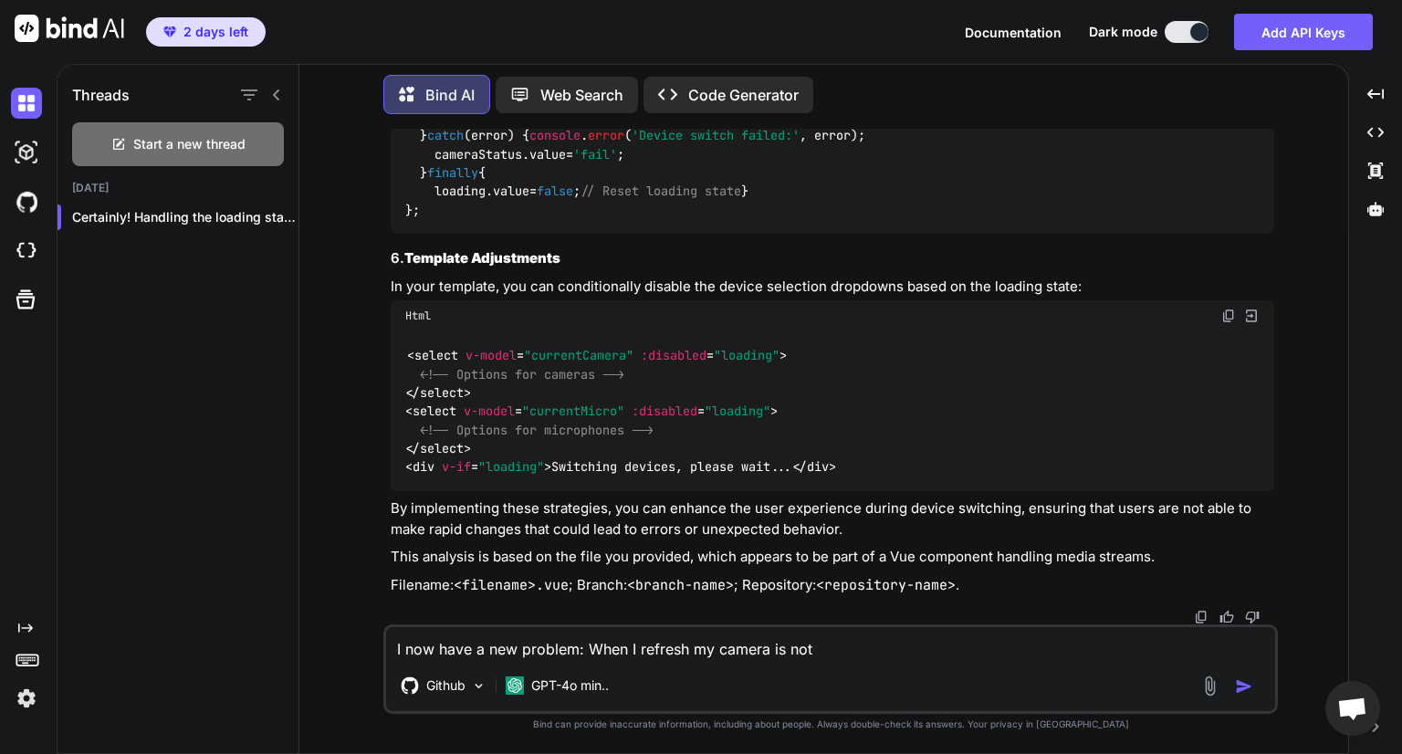
type textarea "I now have a new problem: When I refresh my camera is not"
type textarea "x"
type textarea "I now have a new problem: When I refresh my camera is not p"
type textarea "x"
type textarea "I now have a new problem: When I refresh my camera is not pr"
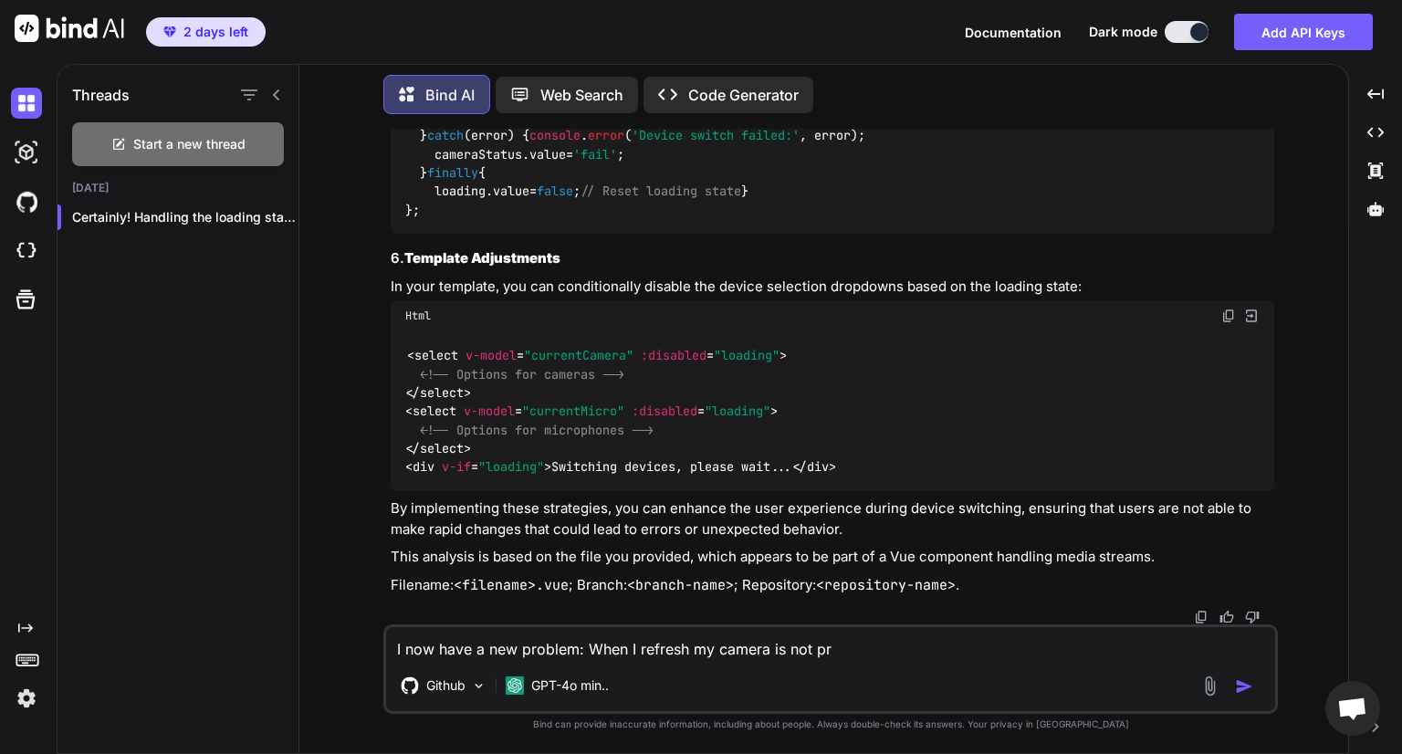
type textarea "x"
type textarea "I now have a new problem: When I refresh my camera is not pro"
type textarea "x"
type textarea "I now have a new problem: When I refresh my camera is not prop"
type textarea "x"
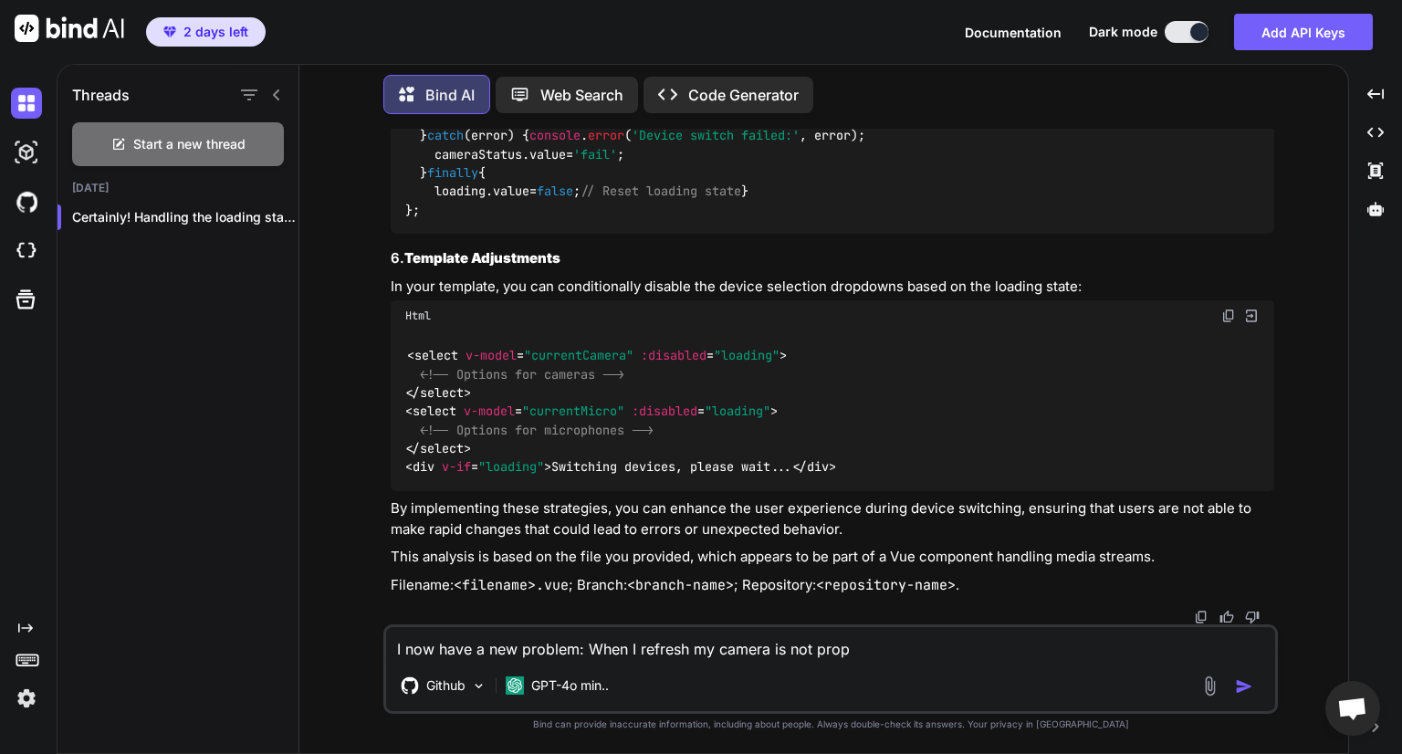
type textarea "I now have a new problem: When I refresh my camera is not prope"
type textarea "x"
type textarea "I now have a new problem: When I refresh my camera is not proper"
type textarea "x"
type textarea "I now have a new problem: When I refresh my camera is not properl"
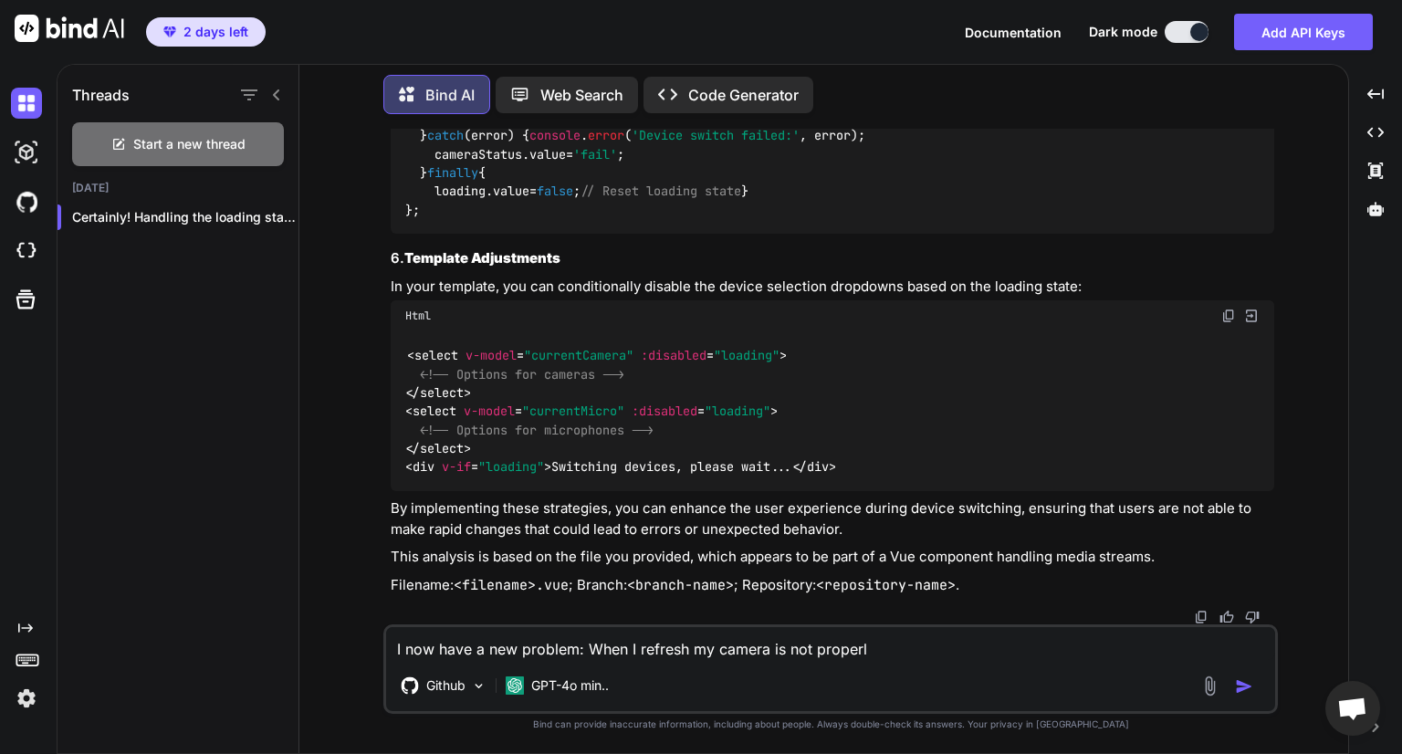
type textarea "x"
type textarea "I now have a new problem: When I refresh my camera is not properly"
type textarea "x"
type textarea "I now have a new problem: When I refresh my camera is not properly"
type textarea "x"
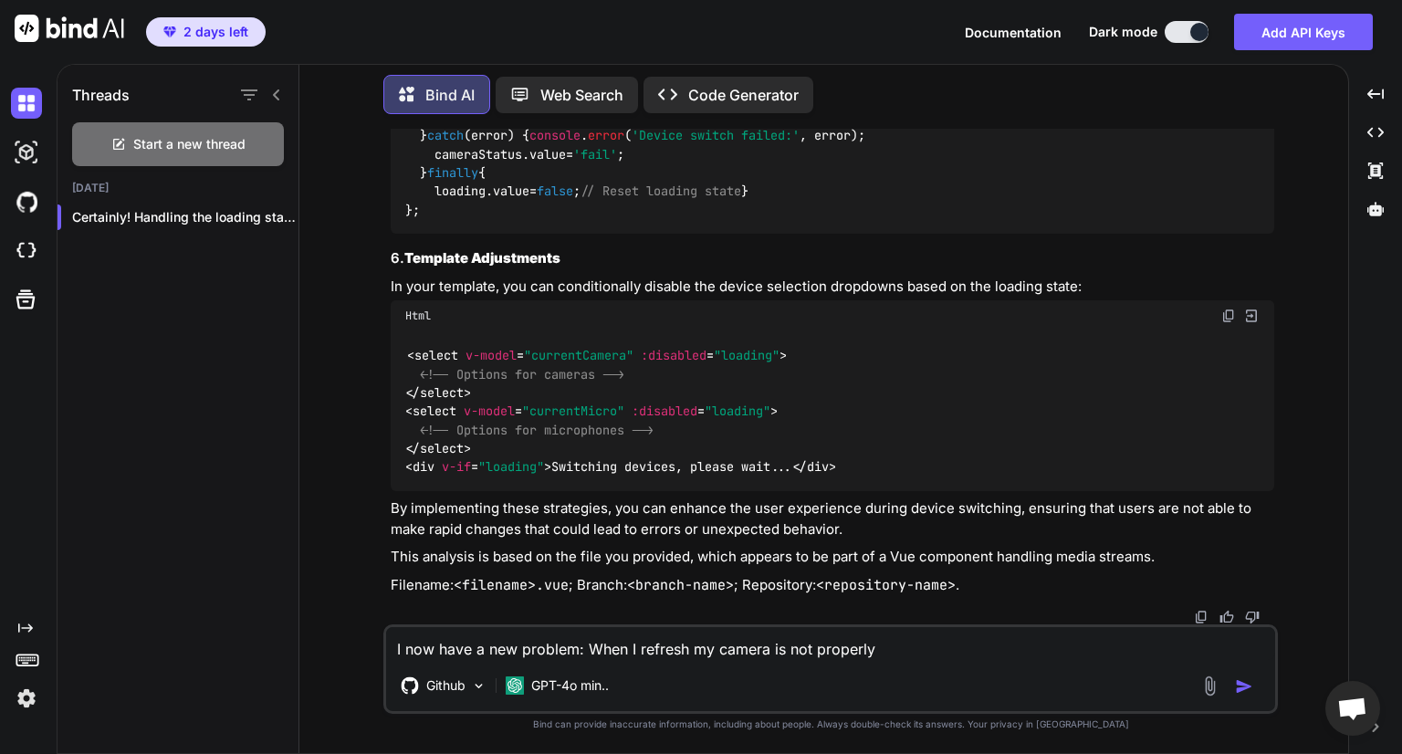
type textarea "I now have a new problem: When I refresh my camera is not properly l"
type textarea "x"
type textarea "I now have a new problem: When I refresh my camera is not properly loa"
type textarea "x"
type textarea "I now have a new problem: When I refresh my camera is not properly load"
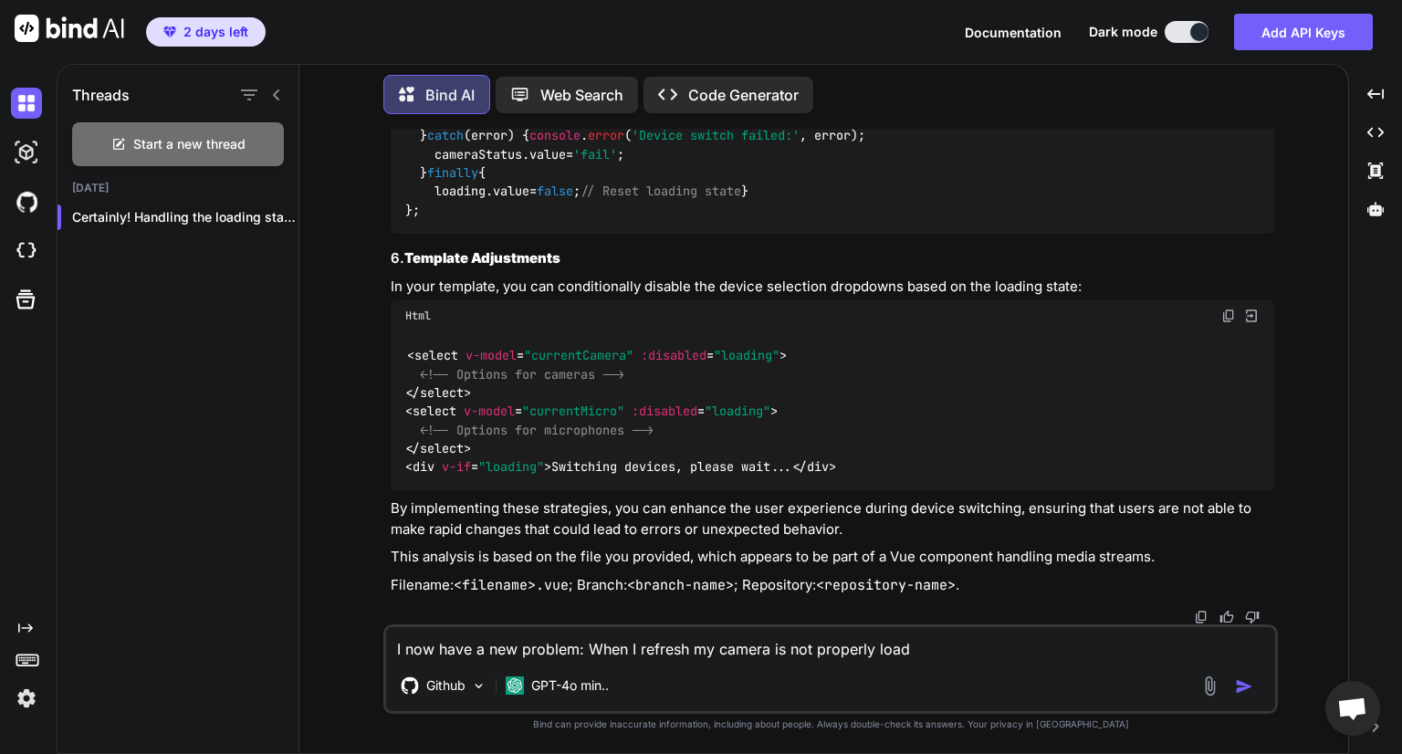
type textarea "x"
type textarea "I now have a new problem: When I refresh my camera is not properly loade"
type textarea "x"
type textarea "I now have a new problem: When I refresh my camera is not properly loaded"
type textarea "x"
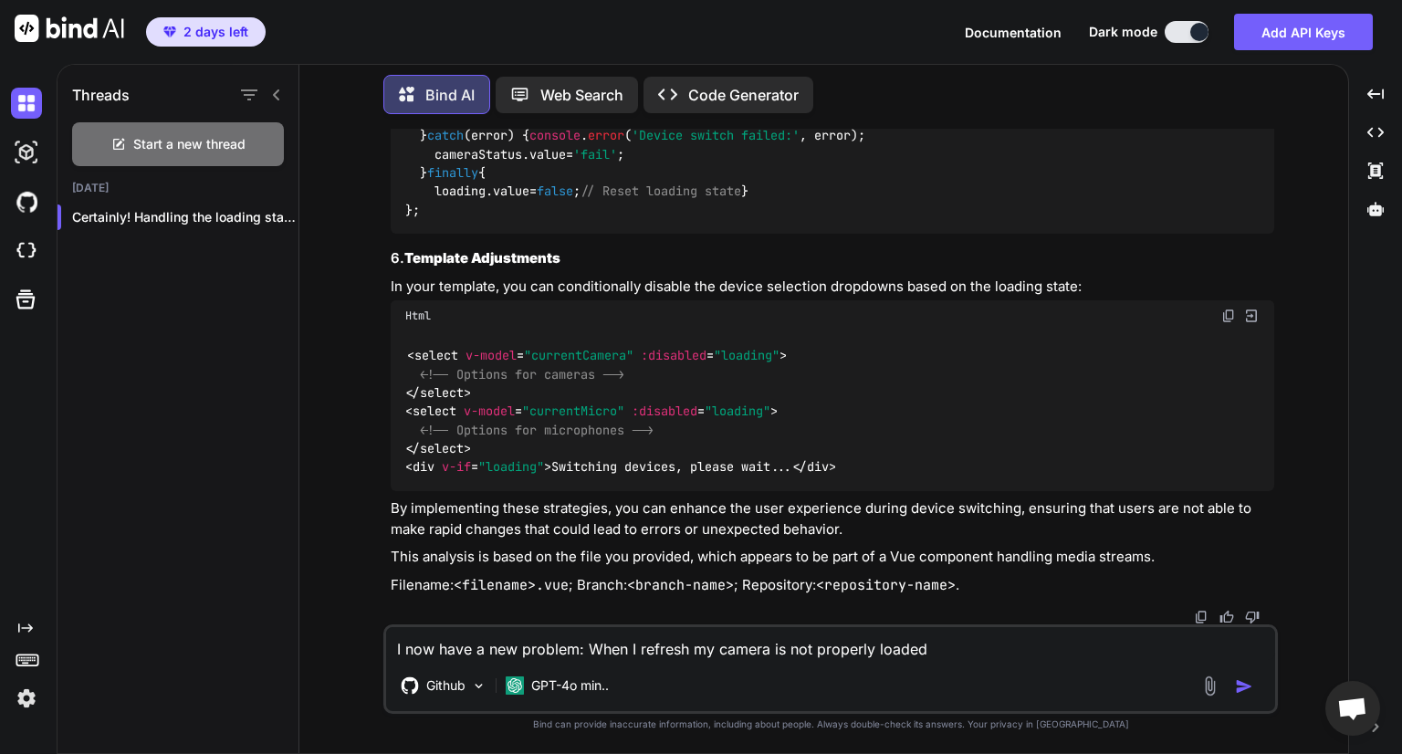
type textarea "I now have a new problem: When I refresh my camera is not properly loaded"
type textarea "x"
type textarea "I now have a new problem: When I refresh my camera is not properly loaded i"
type textarea "x"
type textarea "I now have a new problem: When I refresh my camera is not properly loaded in"
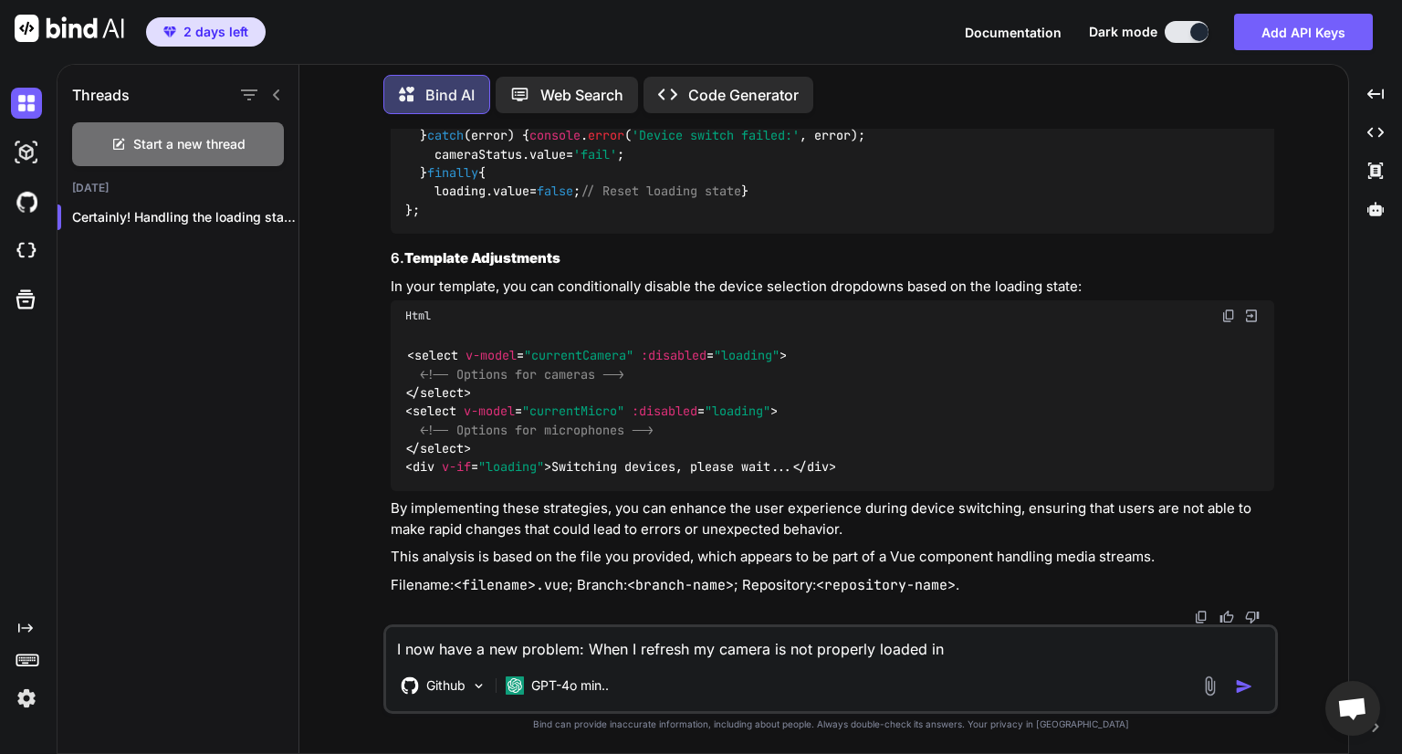
type textarea "x"
type textarea "I now have a new problem: When I refresh my camera is not properly loaded int"
type textarea "x"
type textarea "I now have a new problem: When I refresh my camera is not properly loaded into"
type textarea "x"
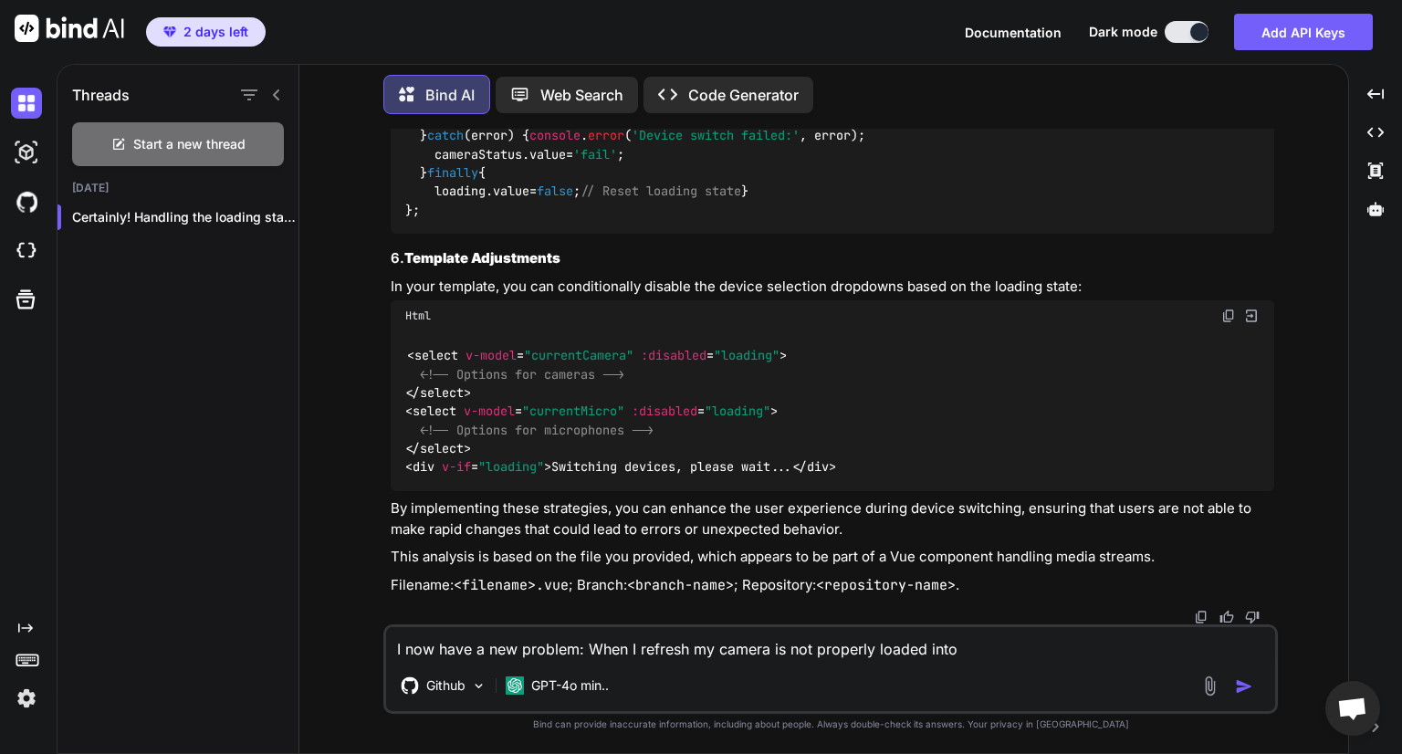
type textarea "I now have a new problem: When I refresh my camera is not properly loaded into"
type textarea "x"
type textarea "I now have a new problem: When I refresh my camera is not properly loaded into m"
type textarea "x"
type textarea "I now have a new problem: When I refresh my camera is not properly loaded into …"
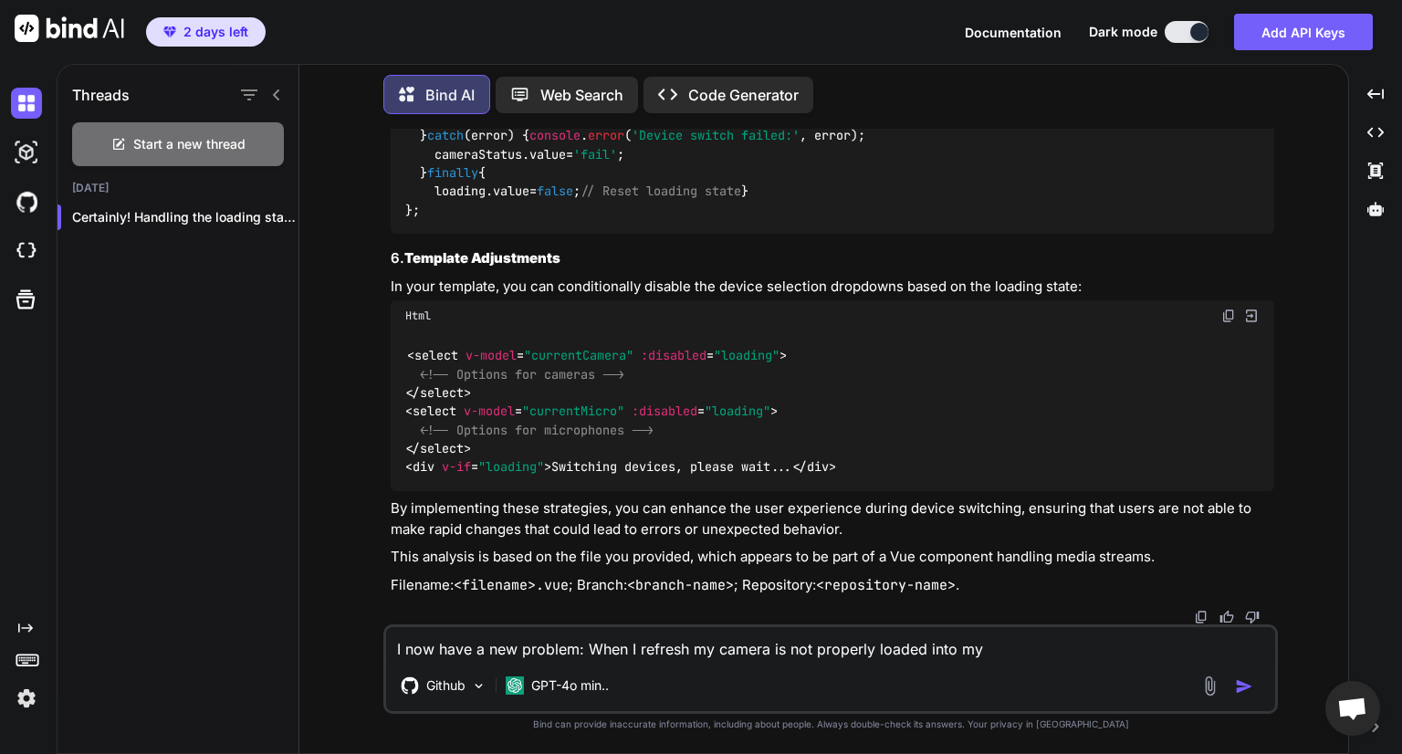
type textarea "x"
type textarea "I now have a new problem: When I refresh my camera is not properly loaded into …"
type textarea "x"
type textarea "I now have a new problem: When I refresh my camera is not properly loaded into …"
type textarea "x"
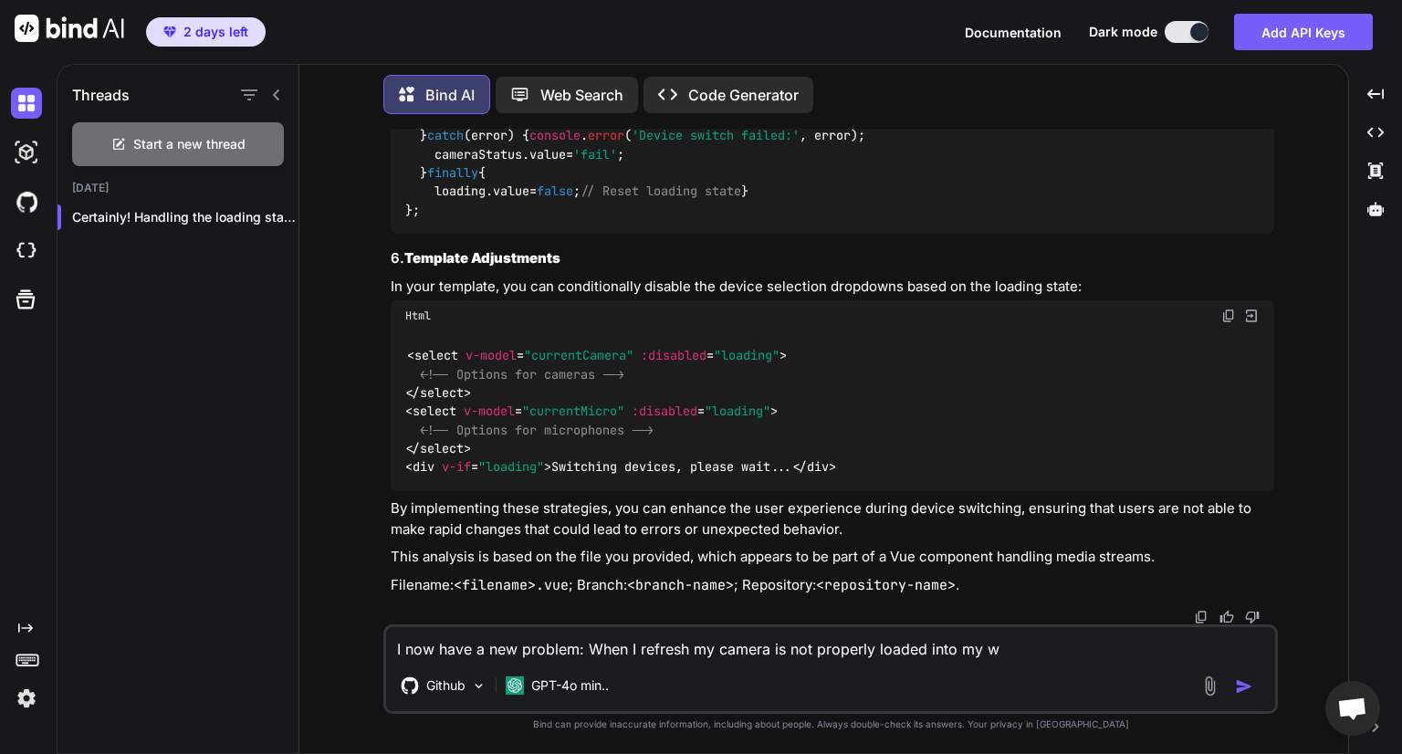
type textarea "I now have a new problem: When I refresh my camera is not properly loaded into …"
type textarea "x"
type textarea "I now have a new problem: When I refresh my camera is not properly loaded into …"
type textarea "x"
type textarea "I now have a new problem: When I refresh my camera is not properly loaded into …"
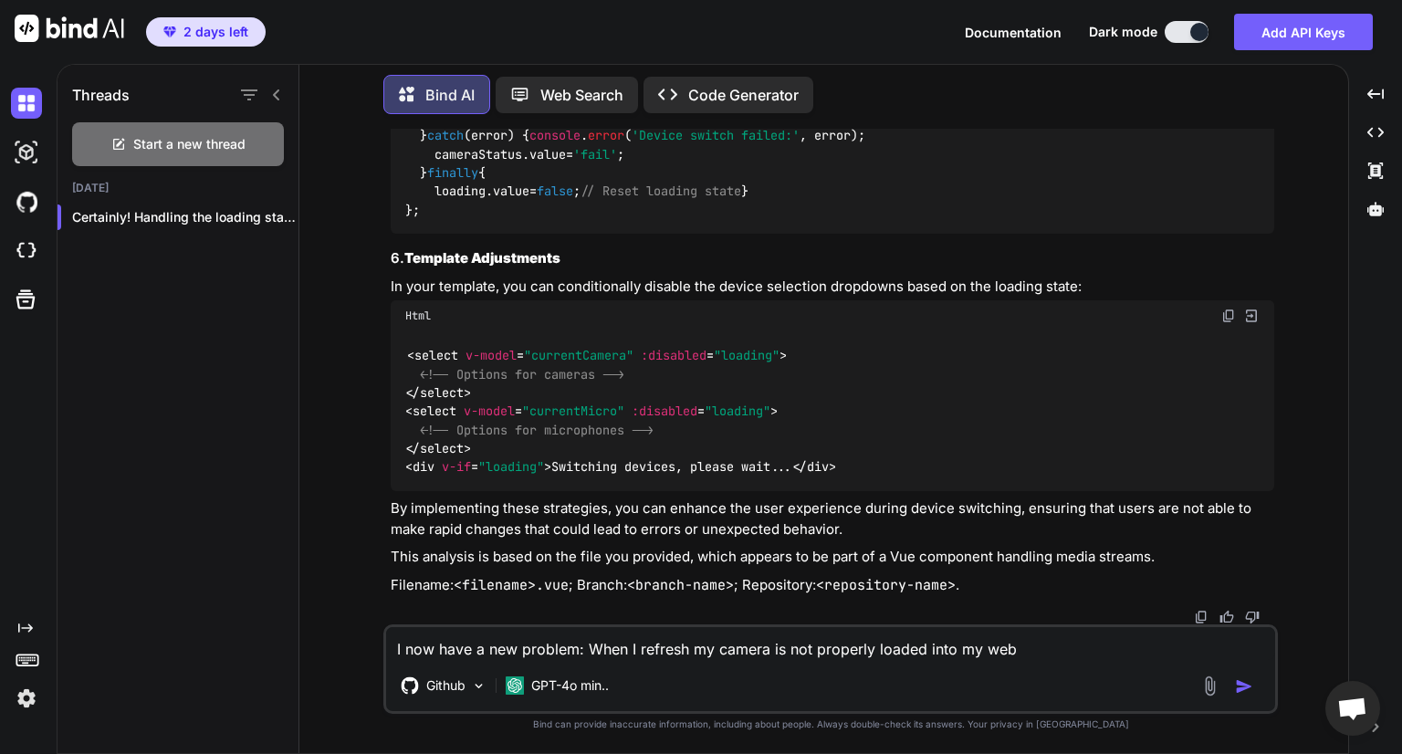
type textarea "x"
type textarea "I now have a new problem: When I refresh my camera is not properly loaded into …"
click at [716, 643] on textarea "I now have a new problem: When I refresh my camera is not properly loaded into …" at bounding box center [830, 643] width 889 height 33
type textarea "x"
type textarea "I now have a new problem: When I refresh my ecamera is not properly loaded into…"
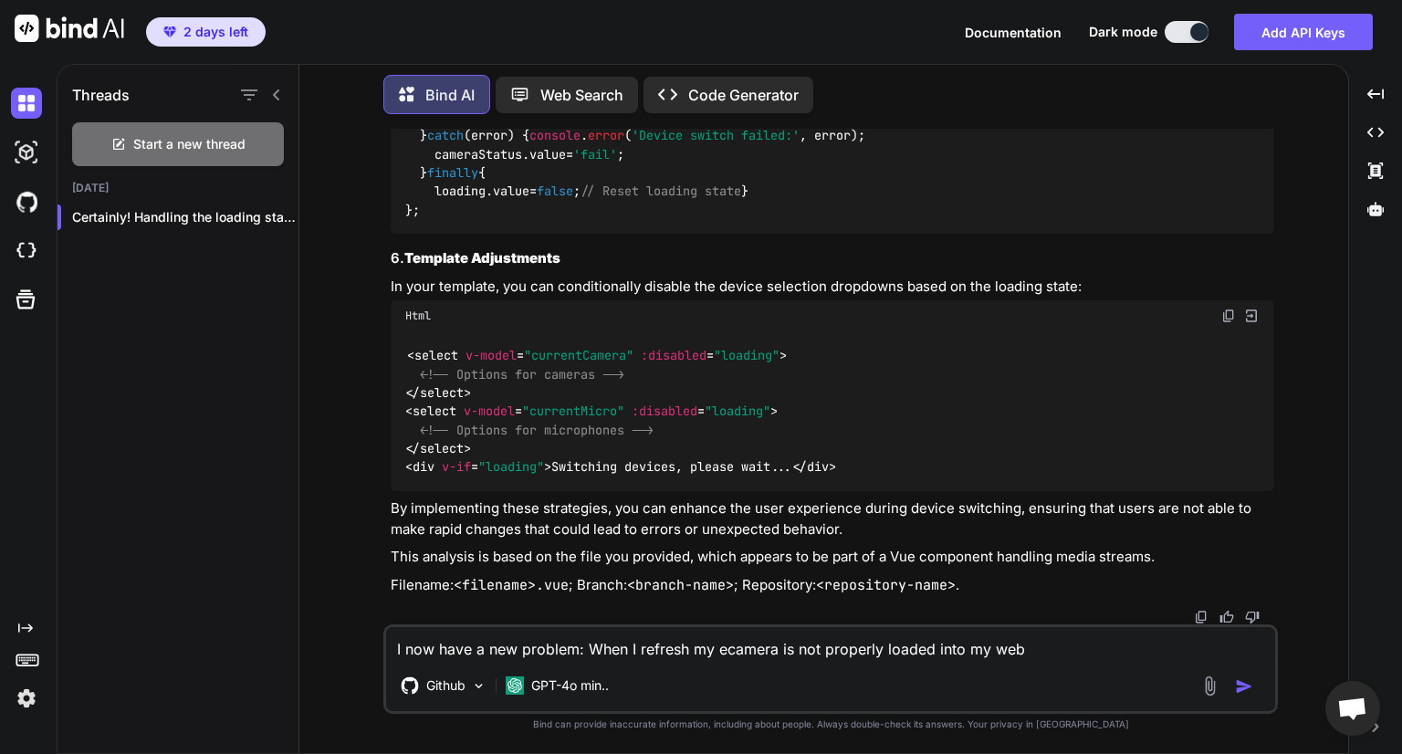
type textarea "x"
type textarea "I now have a new problem: When I refresh my excamera is not properly loaded int…"
click at [1070, 657] on textarea "I now have a new problem: When I refresh my external camera is not properly loa…" at bounding box center [830, 643] width 889 height 33
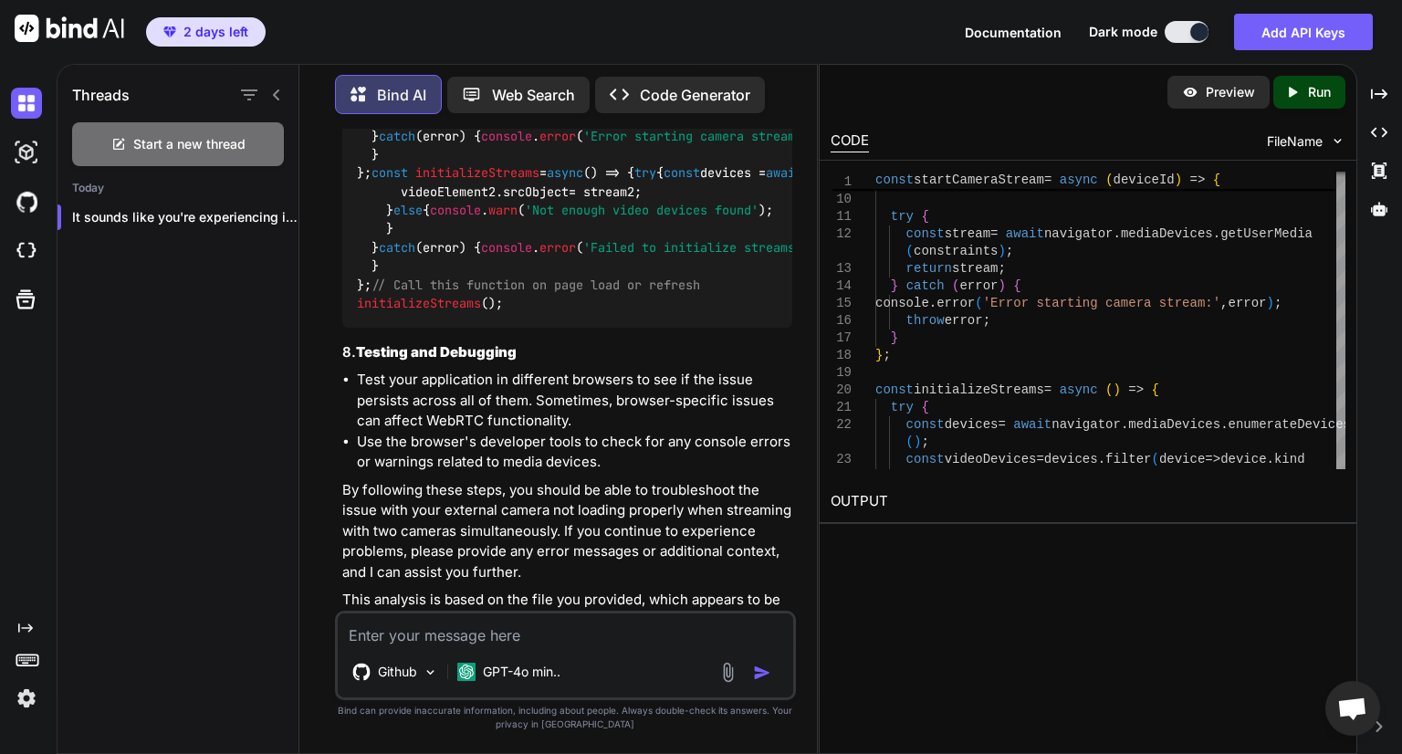
scroll to position [9284, 0]
